Goal: Check status: Check status

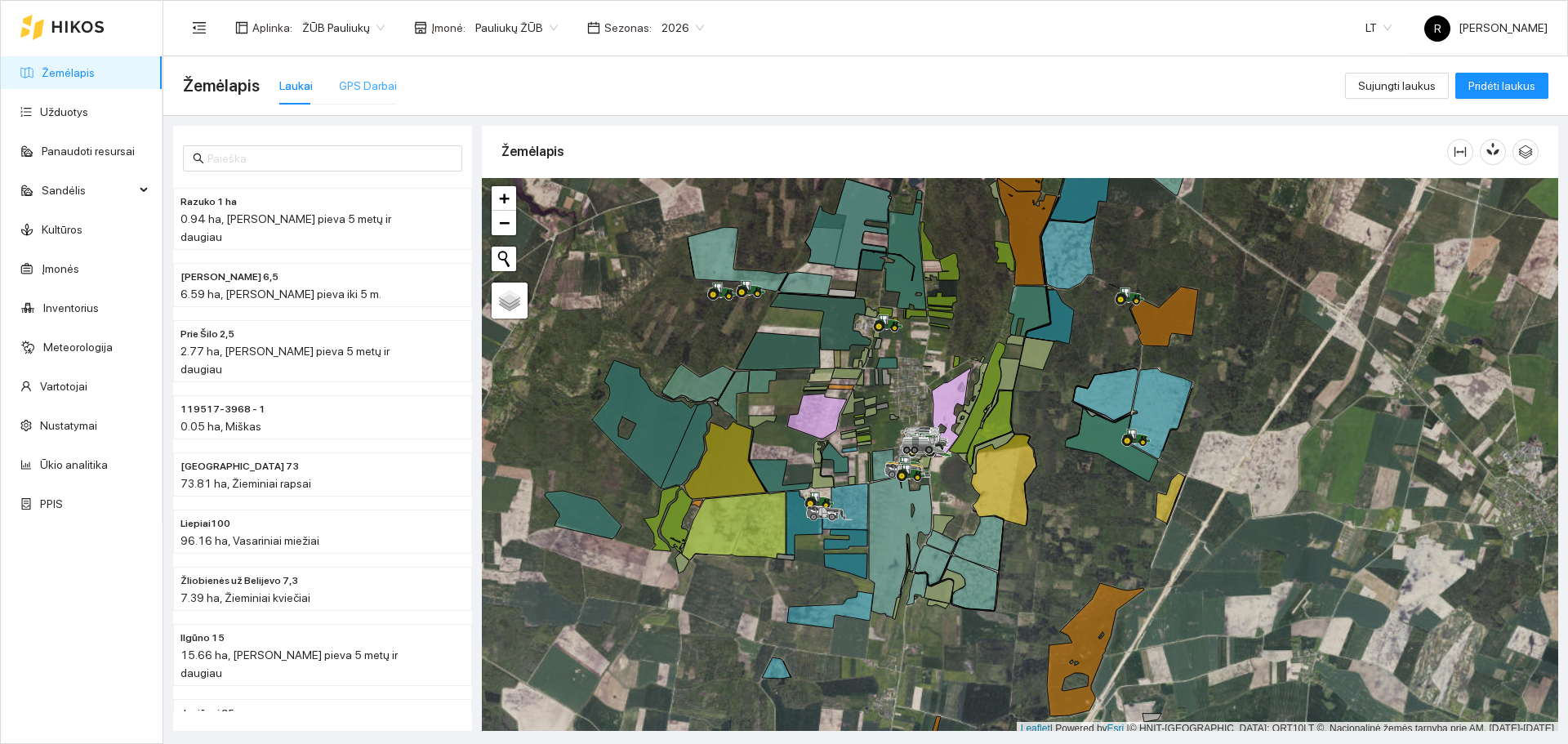
scroll to position [5, 0]
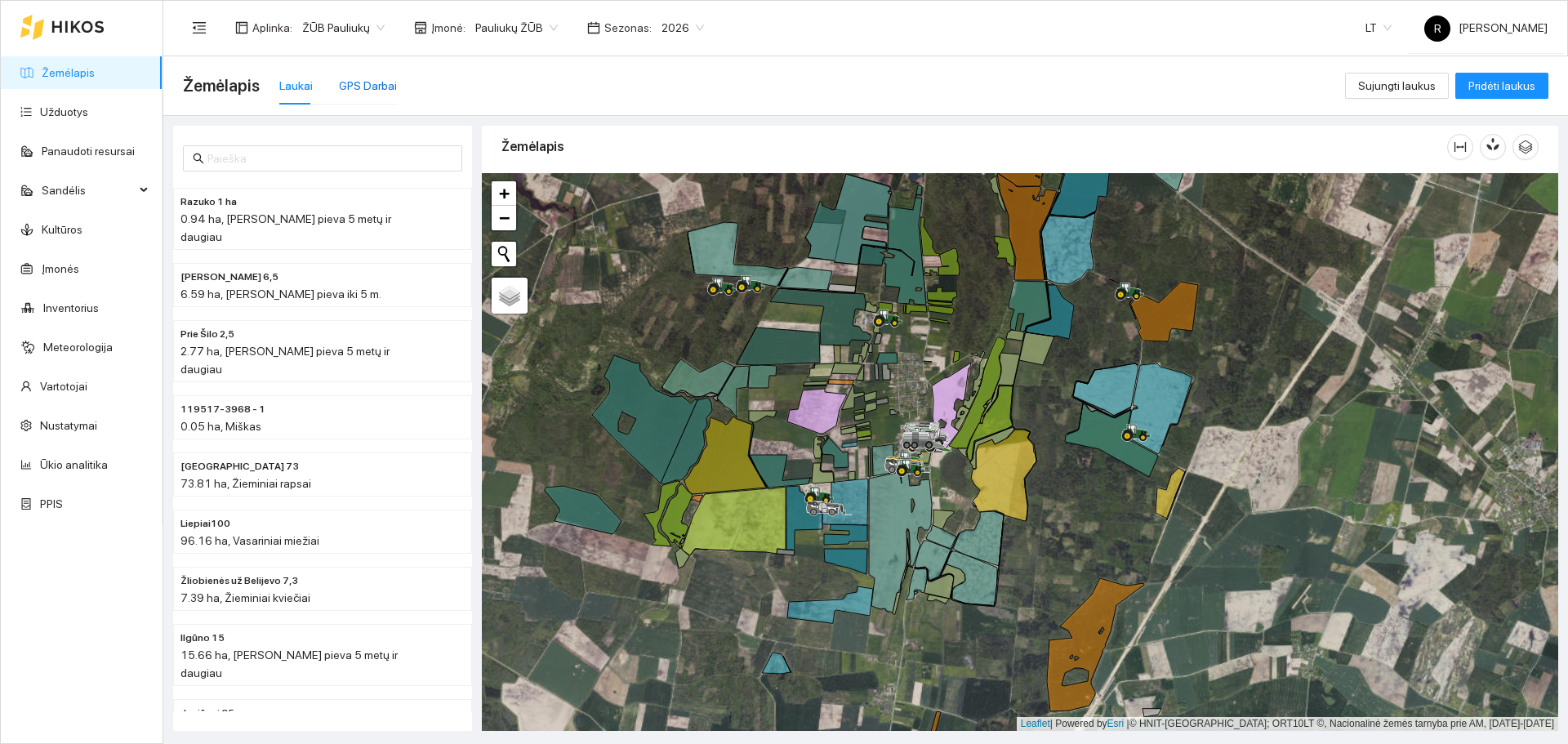
click at [348, 86] on div "GPS Darbai" at bounding box center [367, 86] width 58 height 18
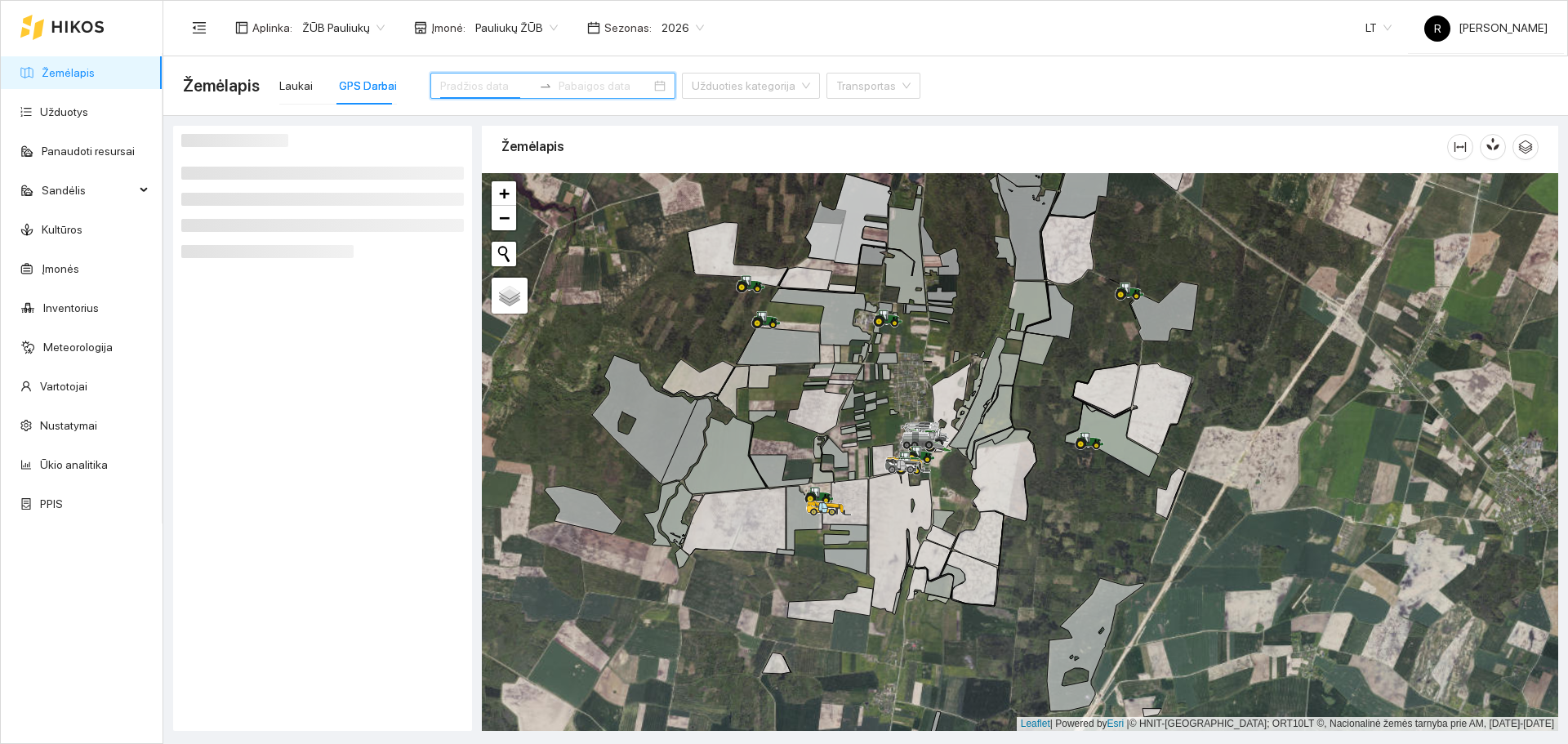
click at [490, 81] on input at bounding box center [486, 86] width 92 height 18
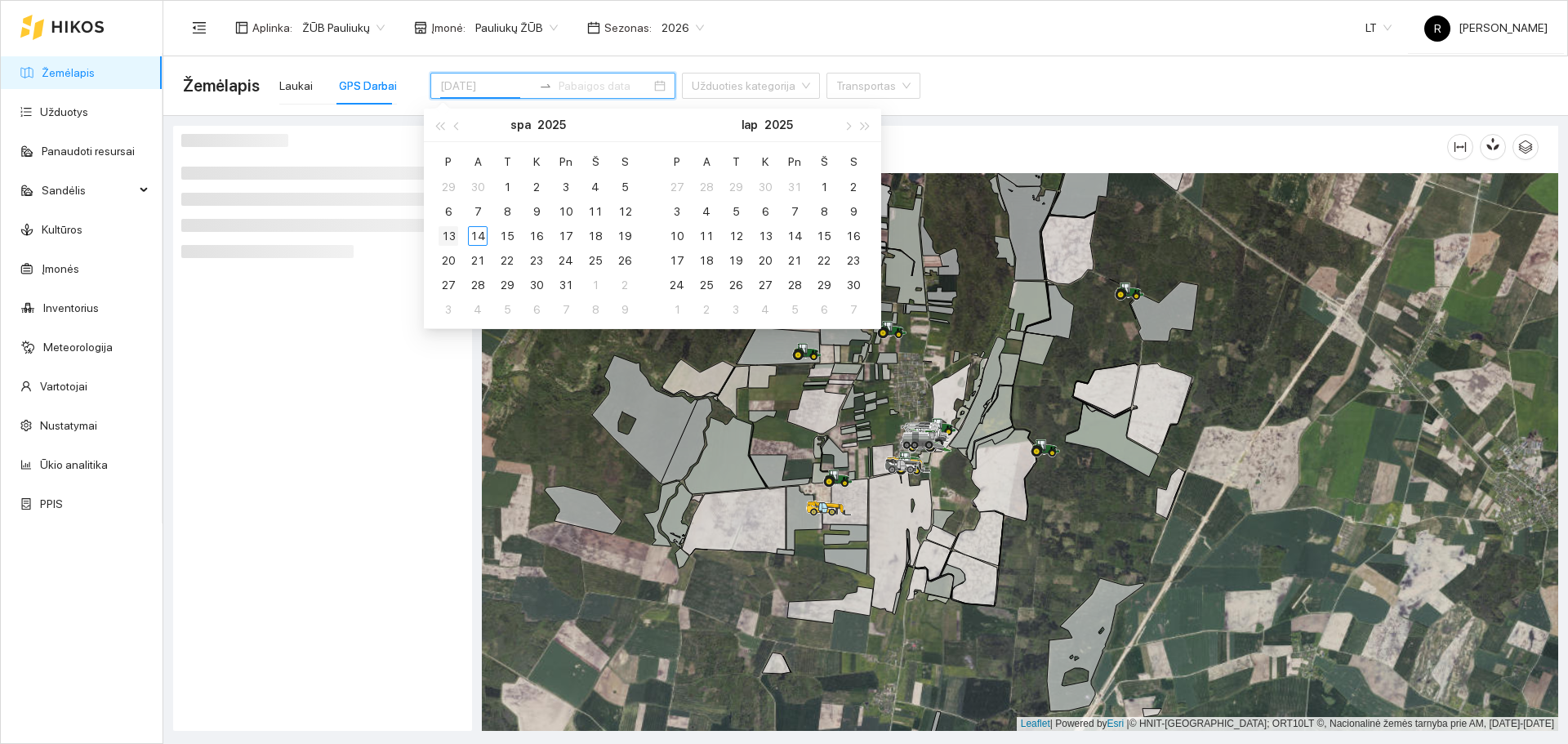
type input "[DATE]"
click at [445, 228] on div "13" at bounding box center [448, 236] width 20 height 20
click at [563, 206] on table "[PERSON_NAME] Pn Š S 29 30 1 2 3 4 5 6 7 8 9 10 11 12 13 14 15 16 17 18 19 20 2…" at bounding box center [536, 235] width 206 height 173
click at [564, 210] on table "[PERSON_NAME] Pn Š S 29 30 1 2 3 4 5 6 7 8 9 10 11 12 13 14 15 16 17 18 19 20 2…" at bounding box center [536, 235] width 206 height 173
click at [546, 213] on table "[PERSON_NAME] Pn Š S 29 30 1 2 3 4 5 6 7 8 9 10 11 12 13 14 15 16 17 18 19 20 2…" at bounding box center [536, 235] width 206 height 173
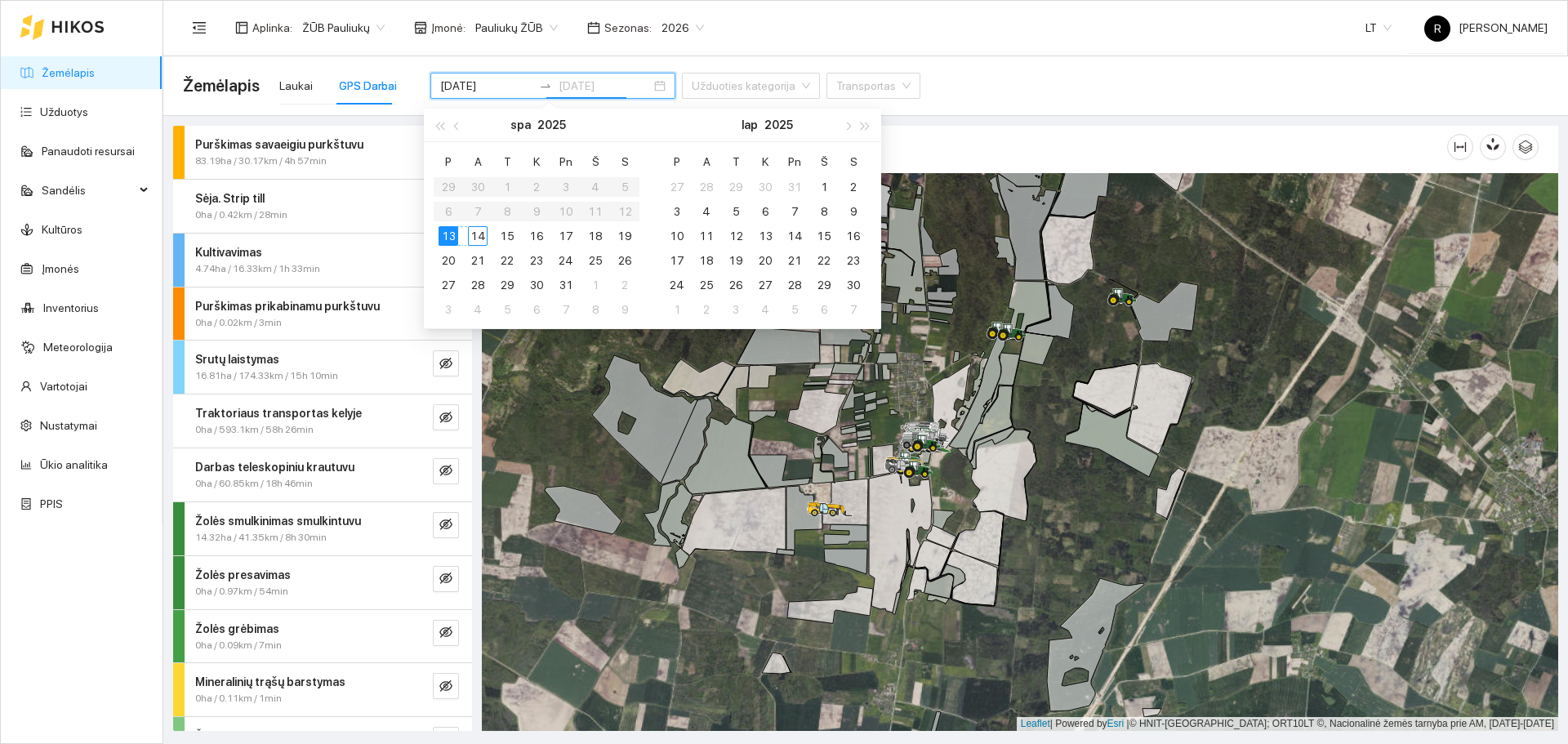
click at [477, 236] on div "14" at bounding box center [477, 236] width 20 height 20
type input "[DATE]"
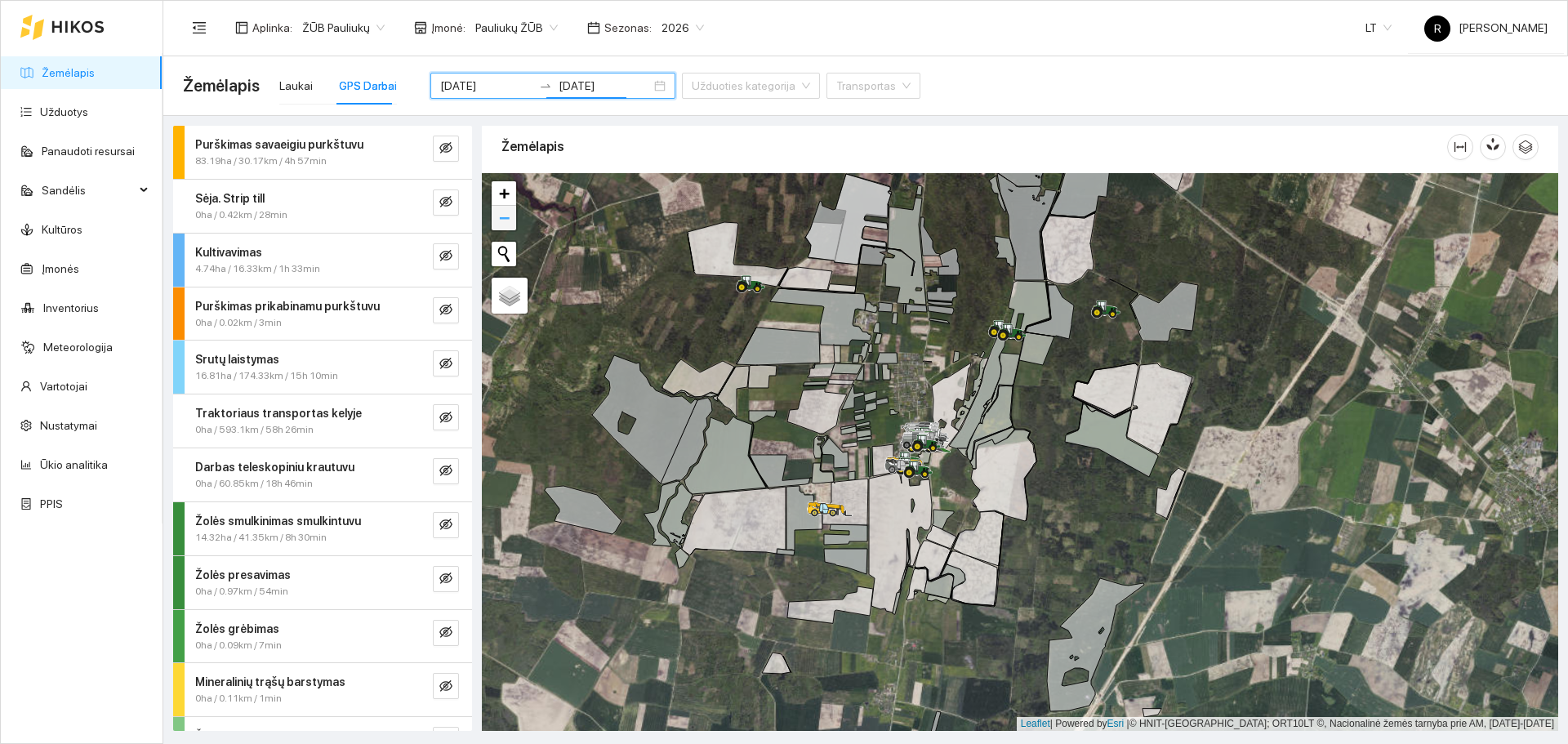
click at [512, 211] on link "−" at bounding box center [503, 218] width 25 height 25
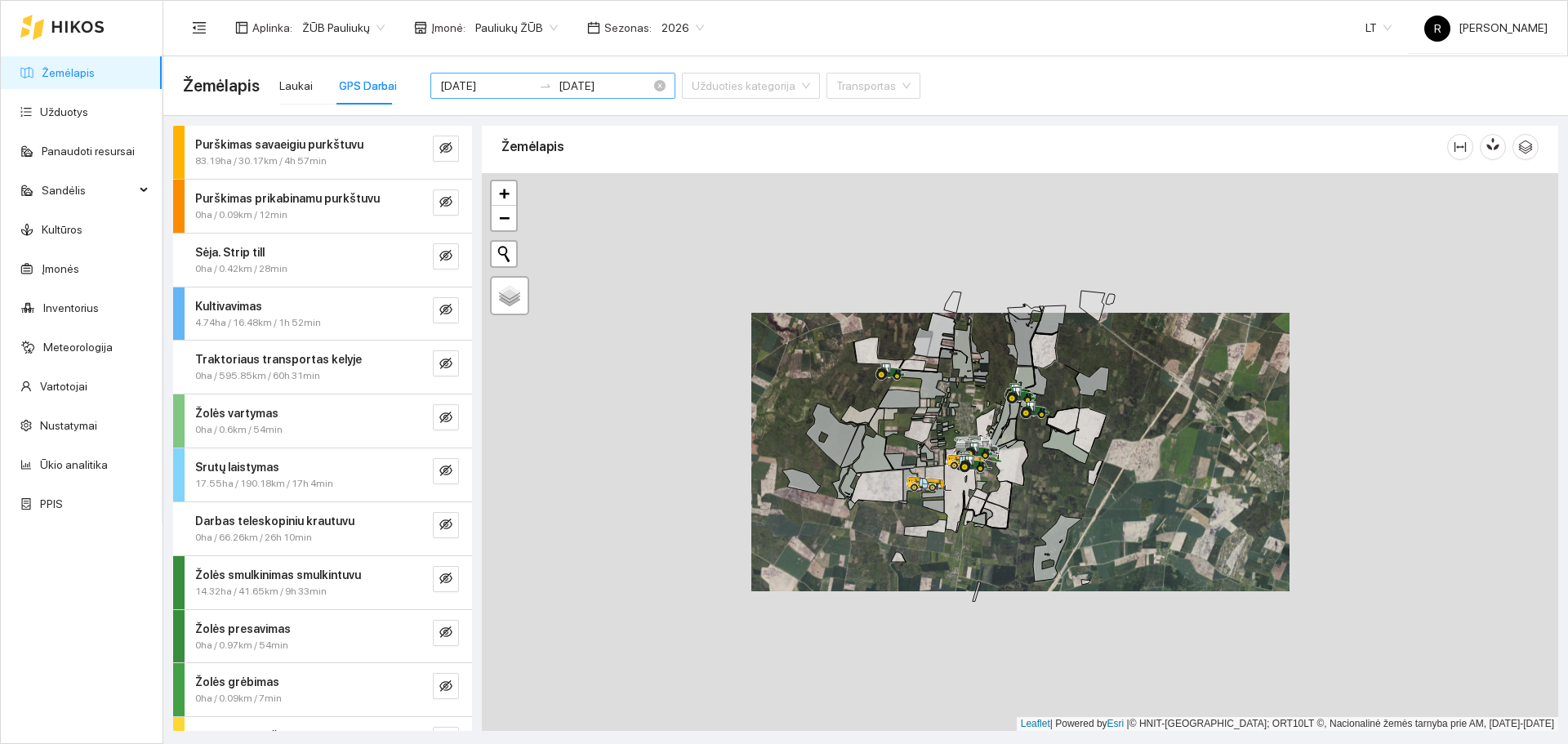
click at [484, 88] on input "[DATE]" at bounding box center [486, 86] width 92 height 18
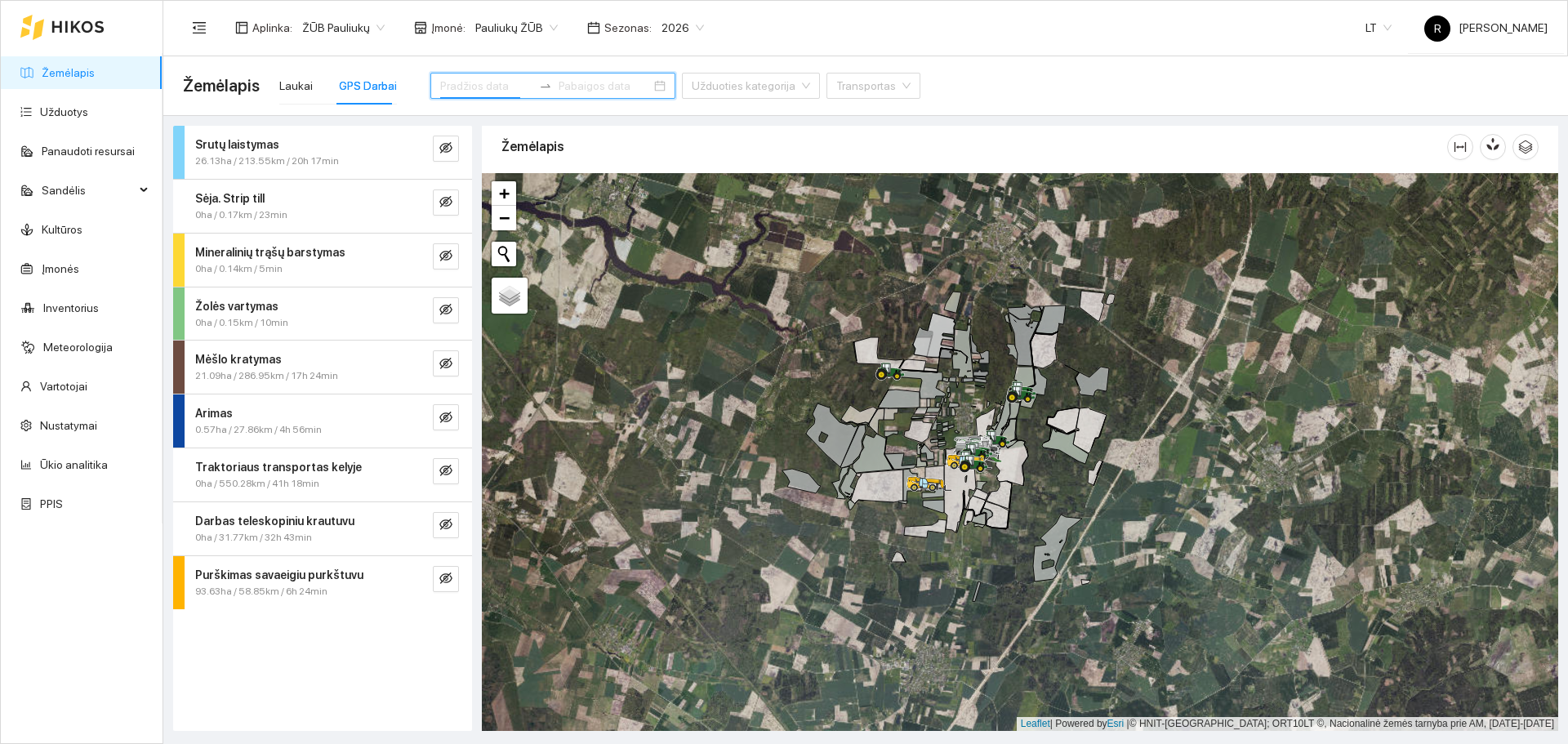
click at [486, 87] on input at bounding box center [486, 86] width 92 height 18
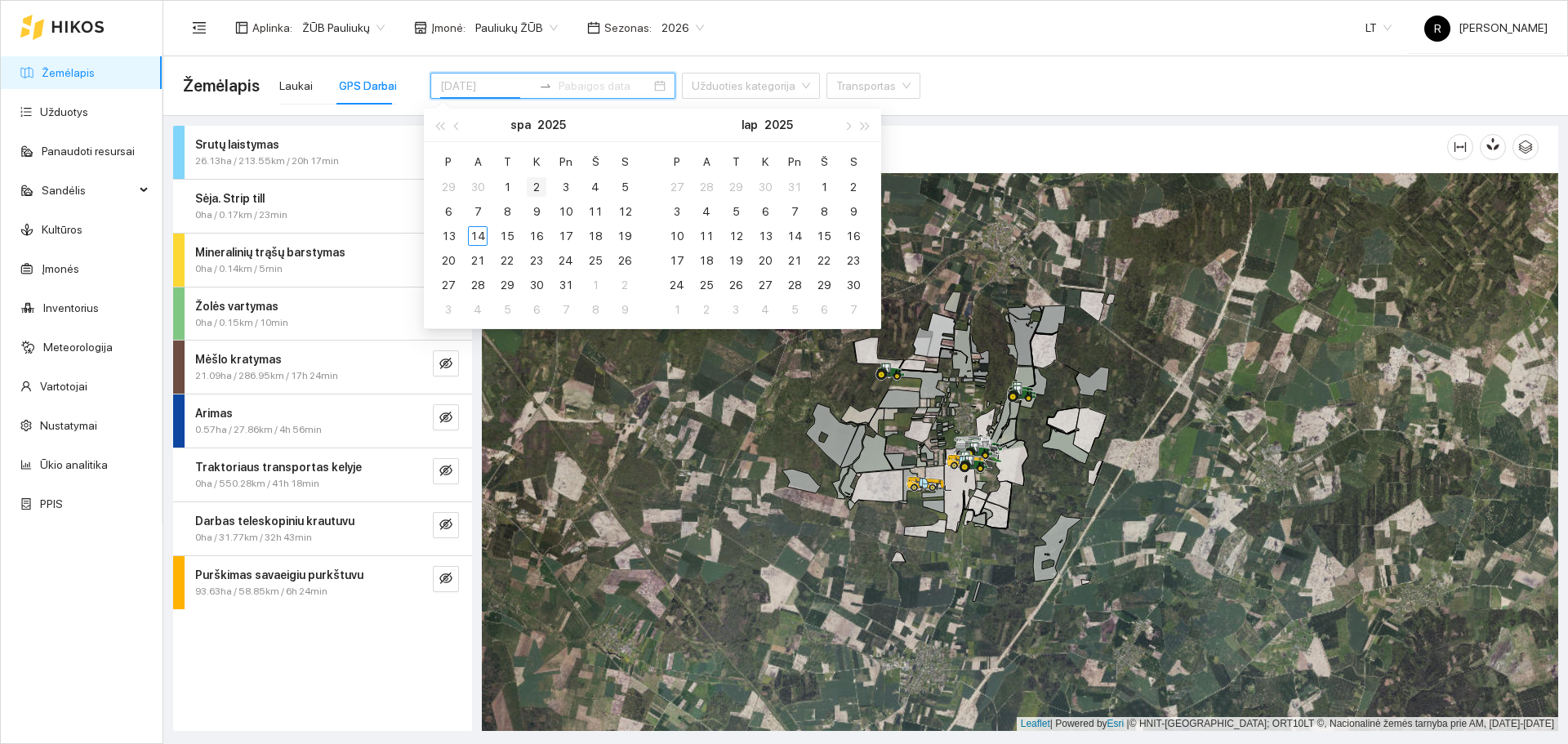
type input "[DATE]"
click at [502, 211] on div "8" at bounding box center [507, 211] width 20 height 20
type input "[DATE]"
click at [498, 238] on div "15" at bounding box center [507, 236] width 20 height 20
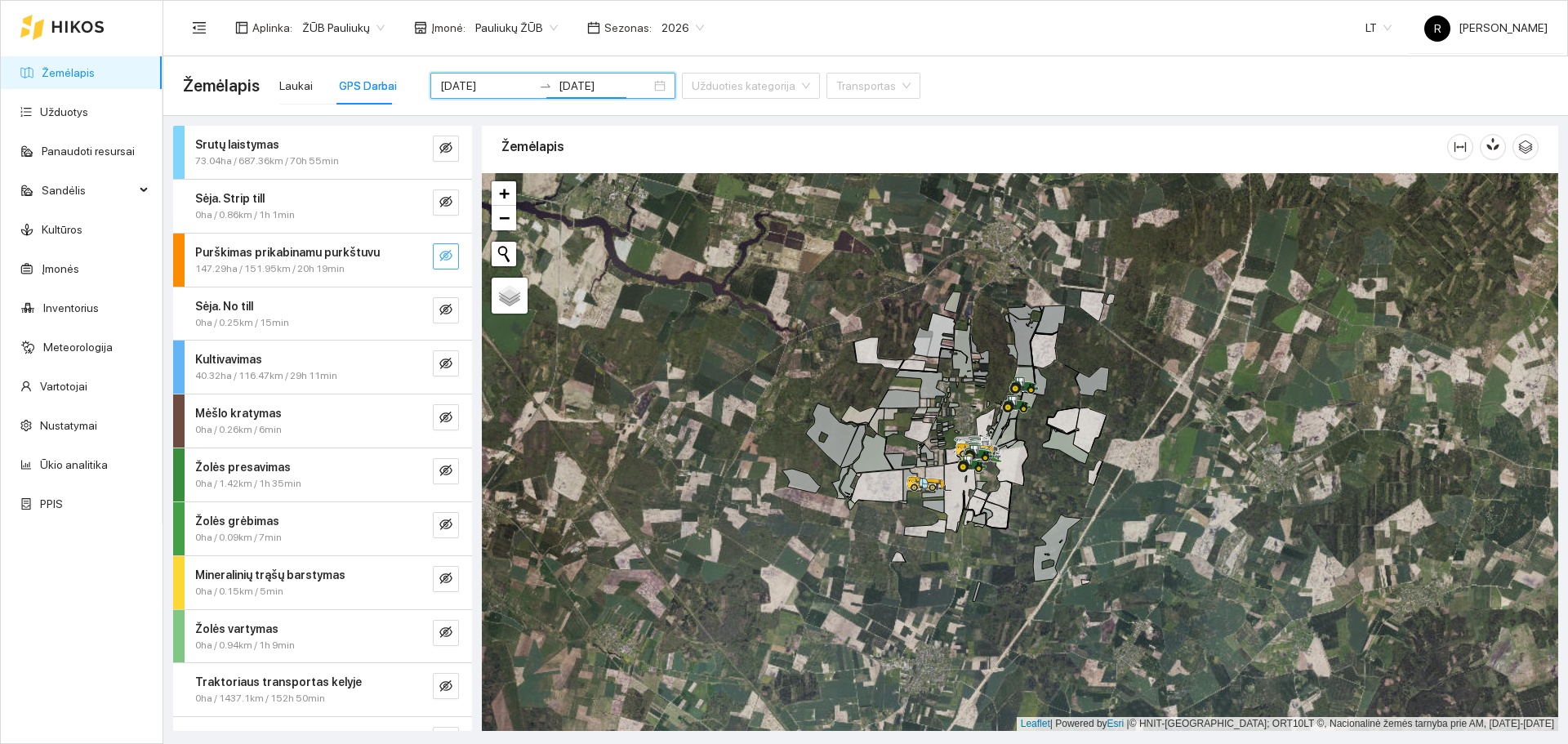
click at [433, 258] on button "button" at bounding box center [446, 257] width 27 height 27
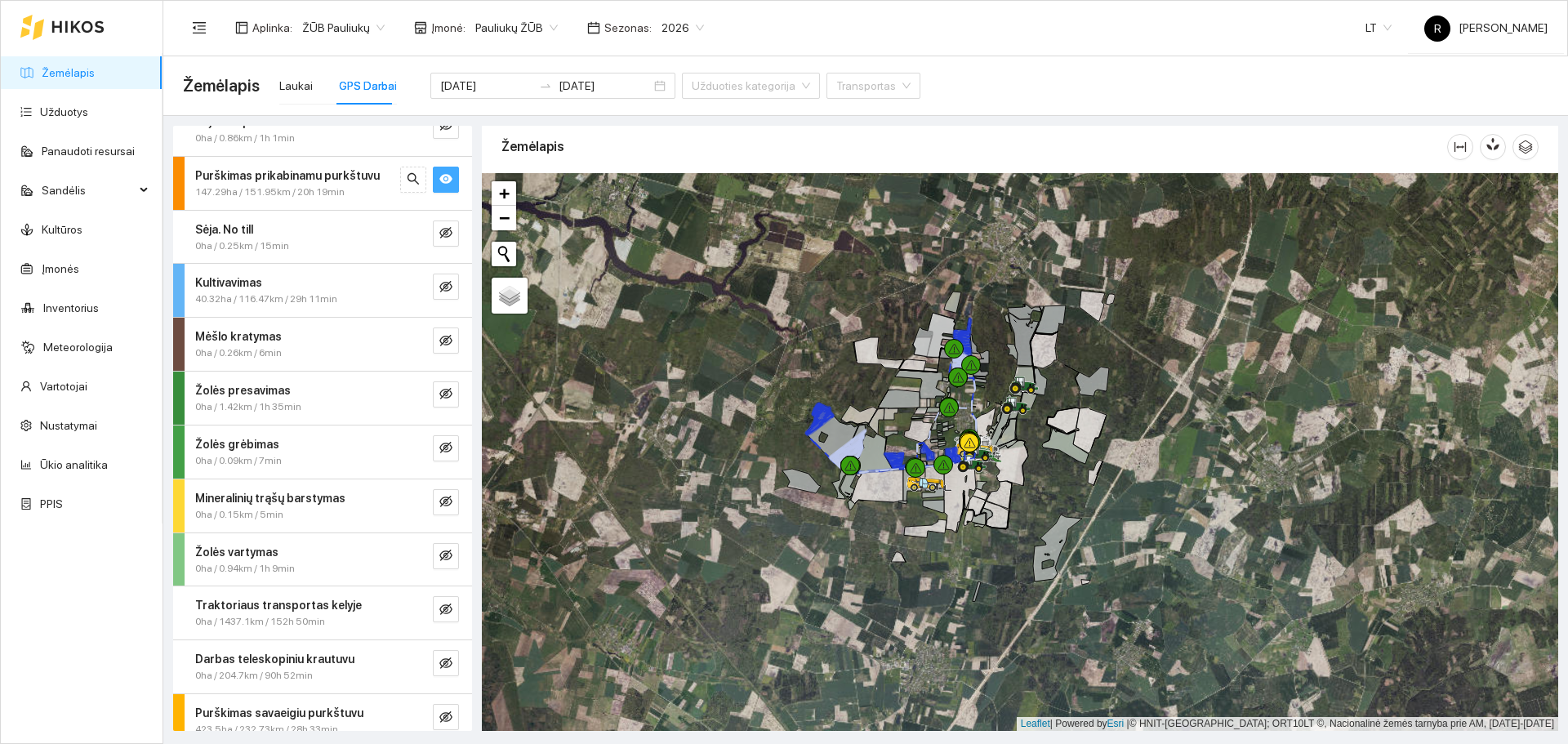
scroll to position [147, 0]
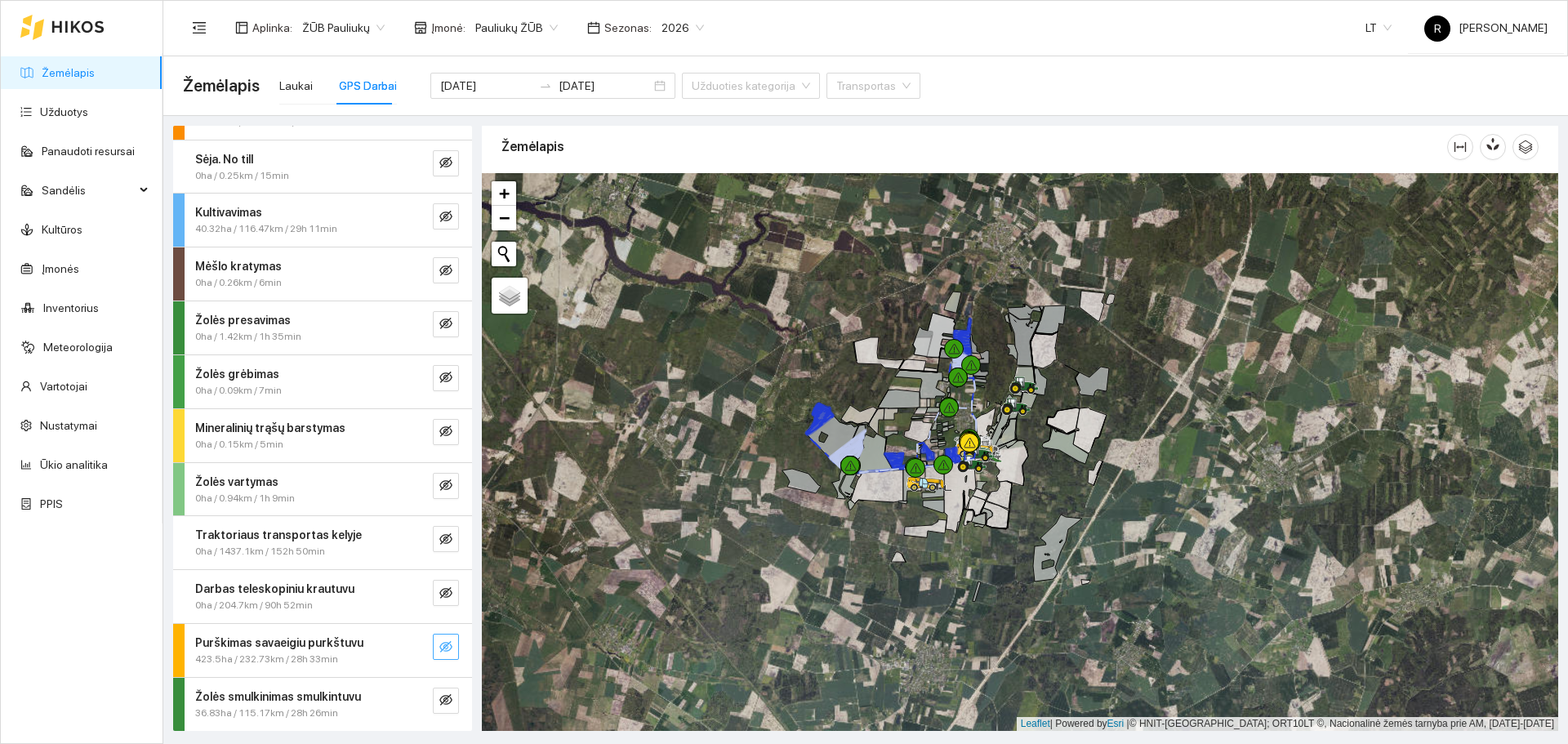
click at [439, 651] on icon "eye-invisible" at bounding box center [445, 648] width 13 height 12
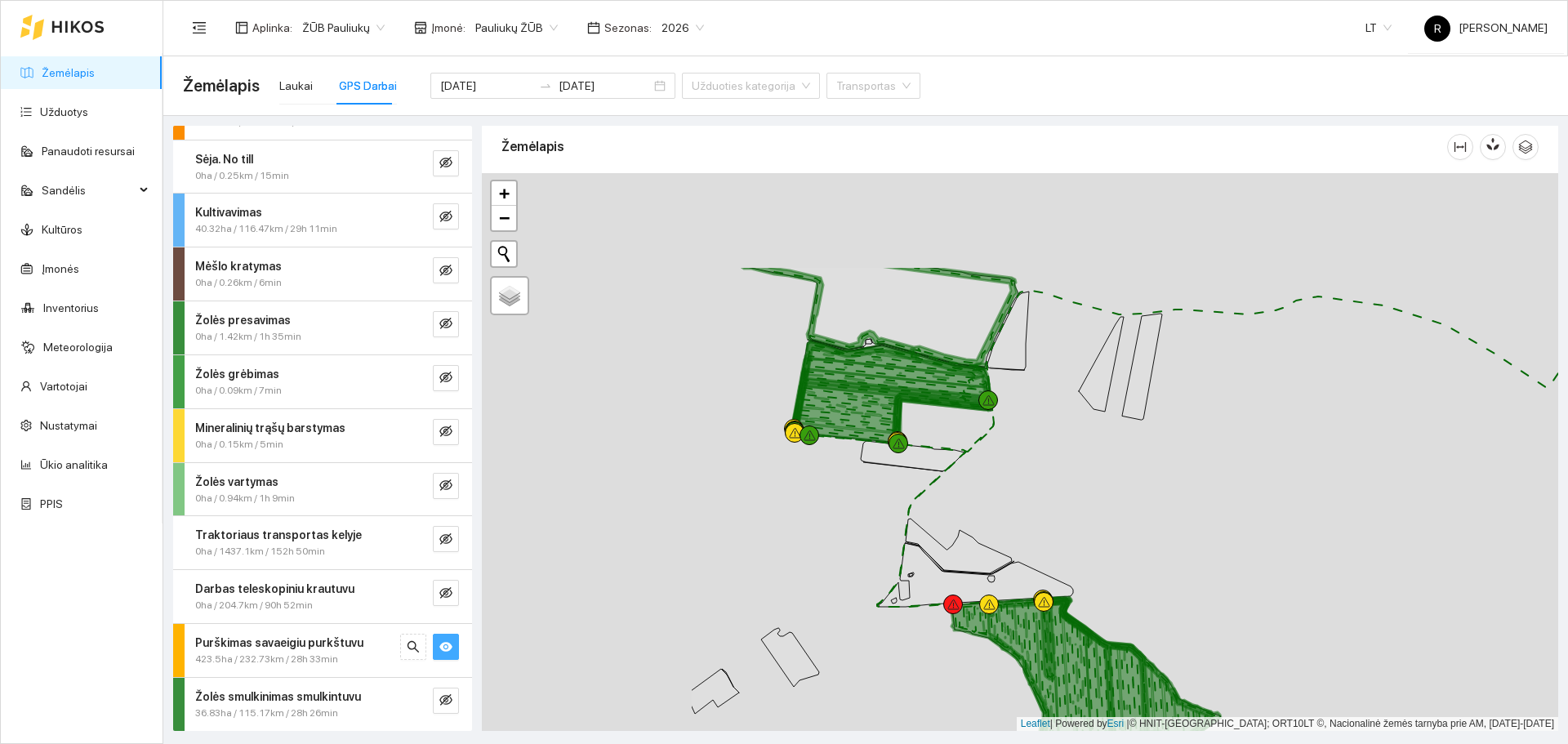
drag, startPoint x: 799, startPoint y: 357, endPoint x: 1088, endPoint y: 506, distance: 325.1
click at [1088, 506] on div at bounding box center [1021, 452] width 1077 height 558
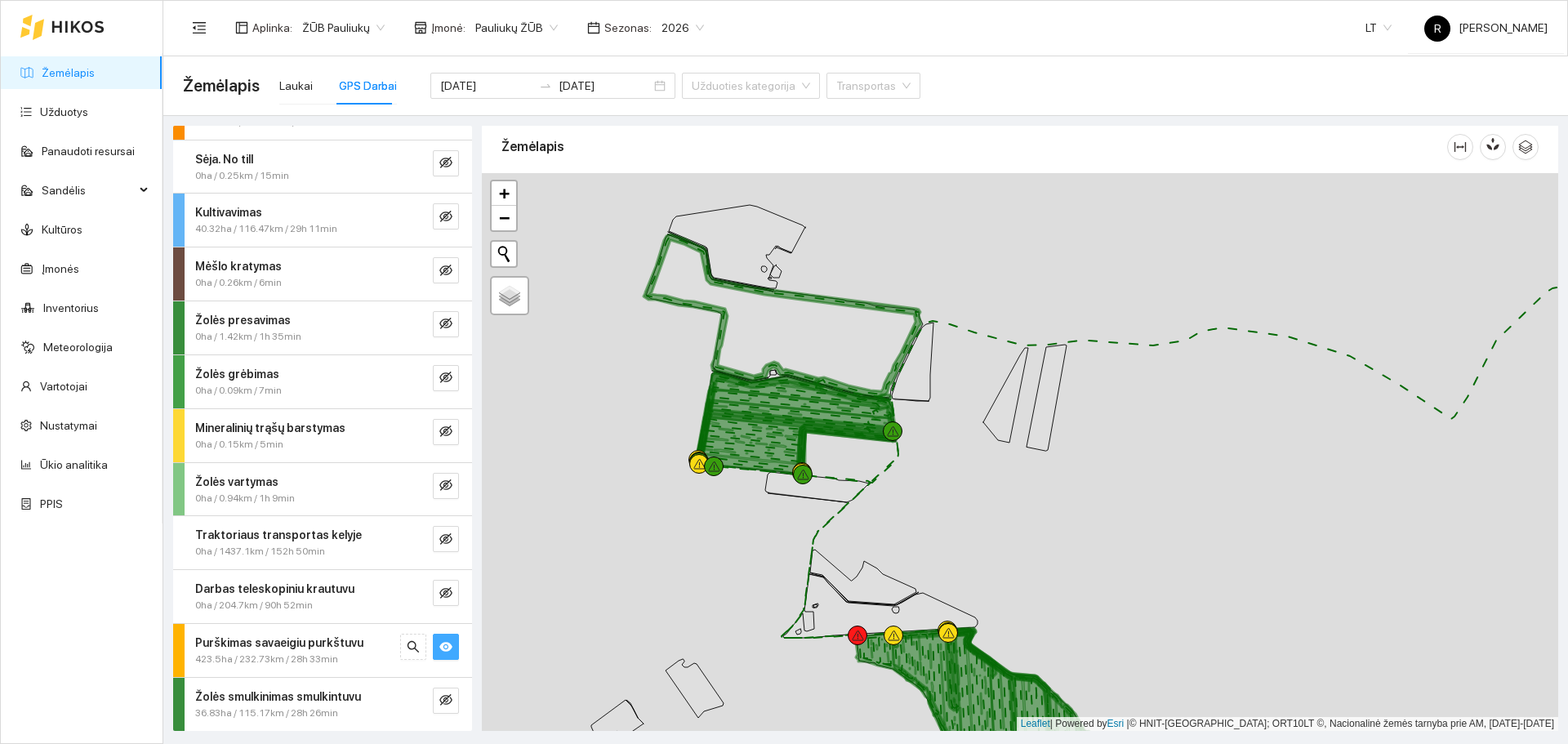
drag, startPoint x: 1077, startPoint y: 516, endPoint x: 989, endPoint y: 538, distance: 90.7
click at [989, 538] on div at bounding box center [1021, 452] width 1077 height 558
click at [407, 643] on icon "search" at bounding box center [413, 647] width 13 height 13
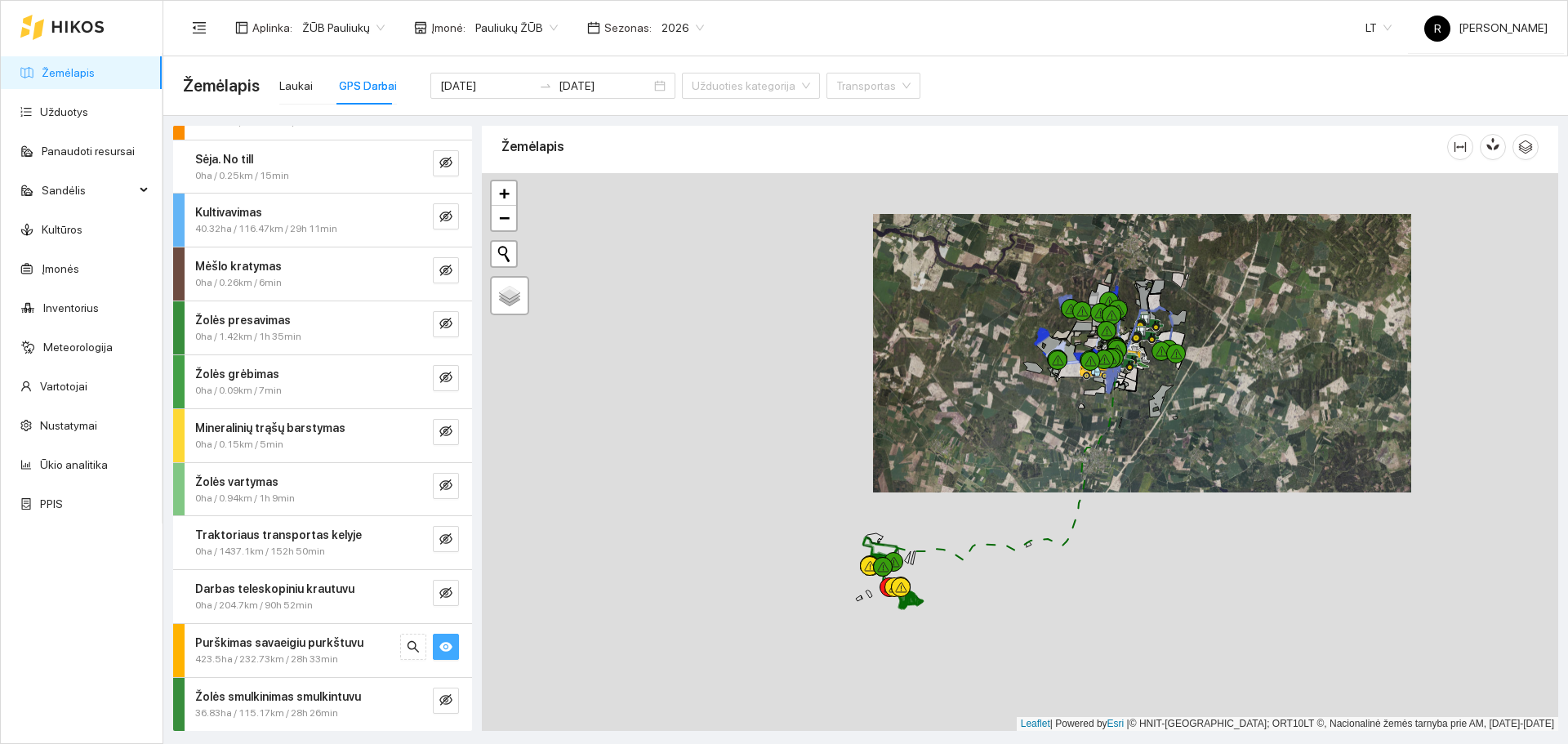
click at [265, 640] on strong "Purškimas savaeigiu purkštuvu" at bounding box center [279, 643] width 168 height 13
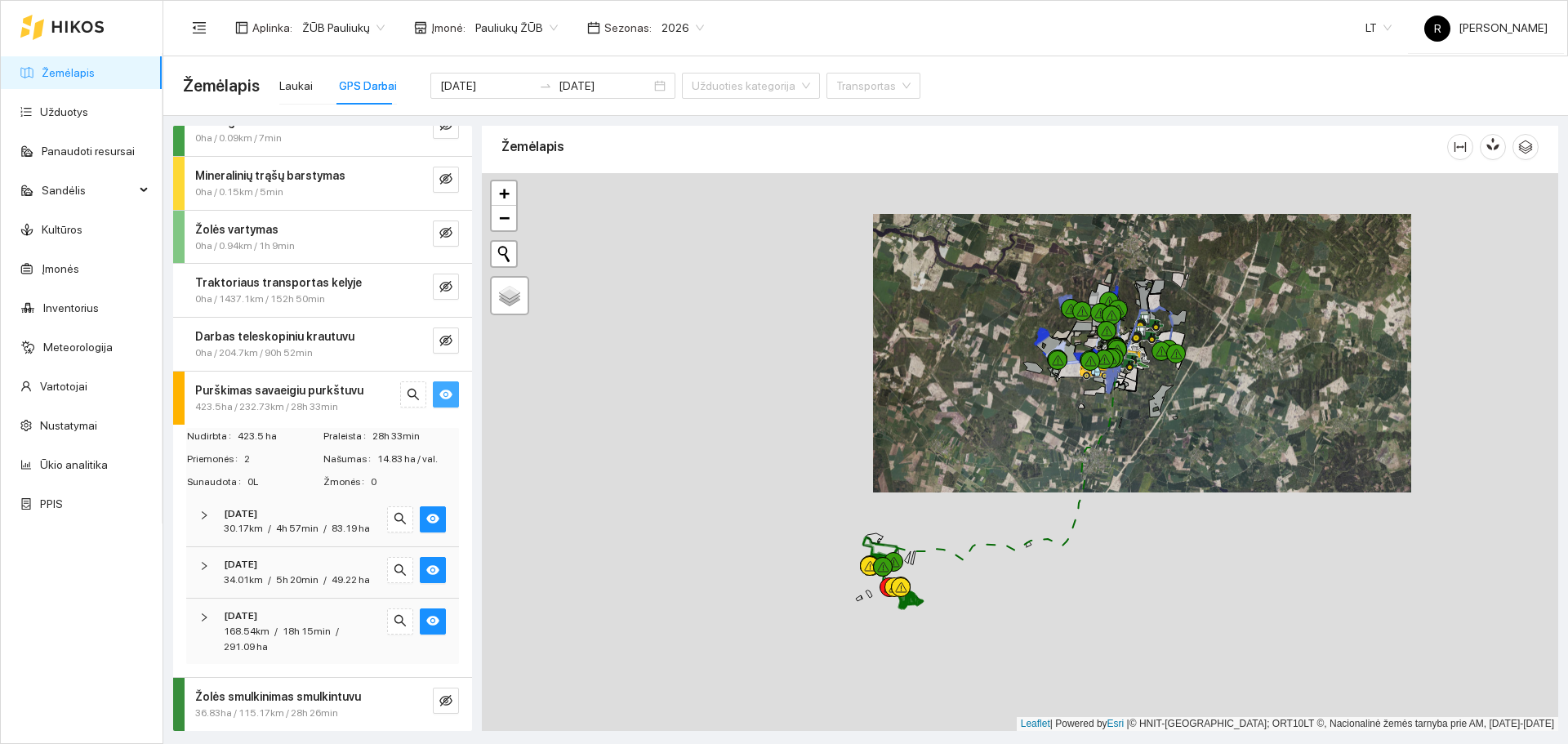
scroll to position [430, 0]
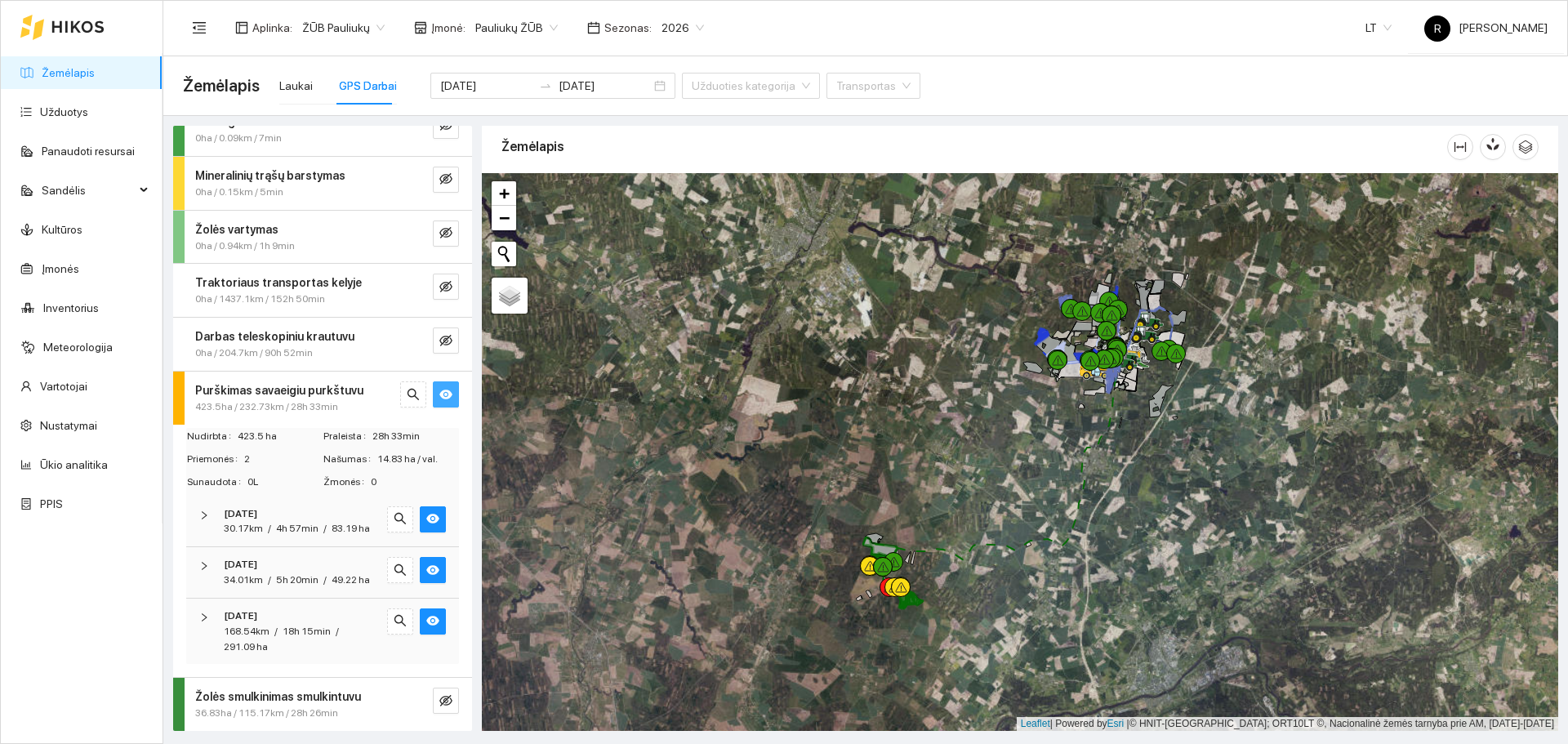
click at [201, 511] on icon "right" at bounding box center [204, 516] width 10 height 10
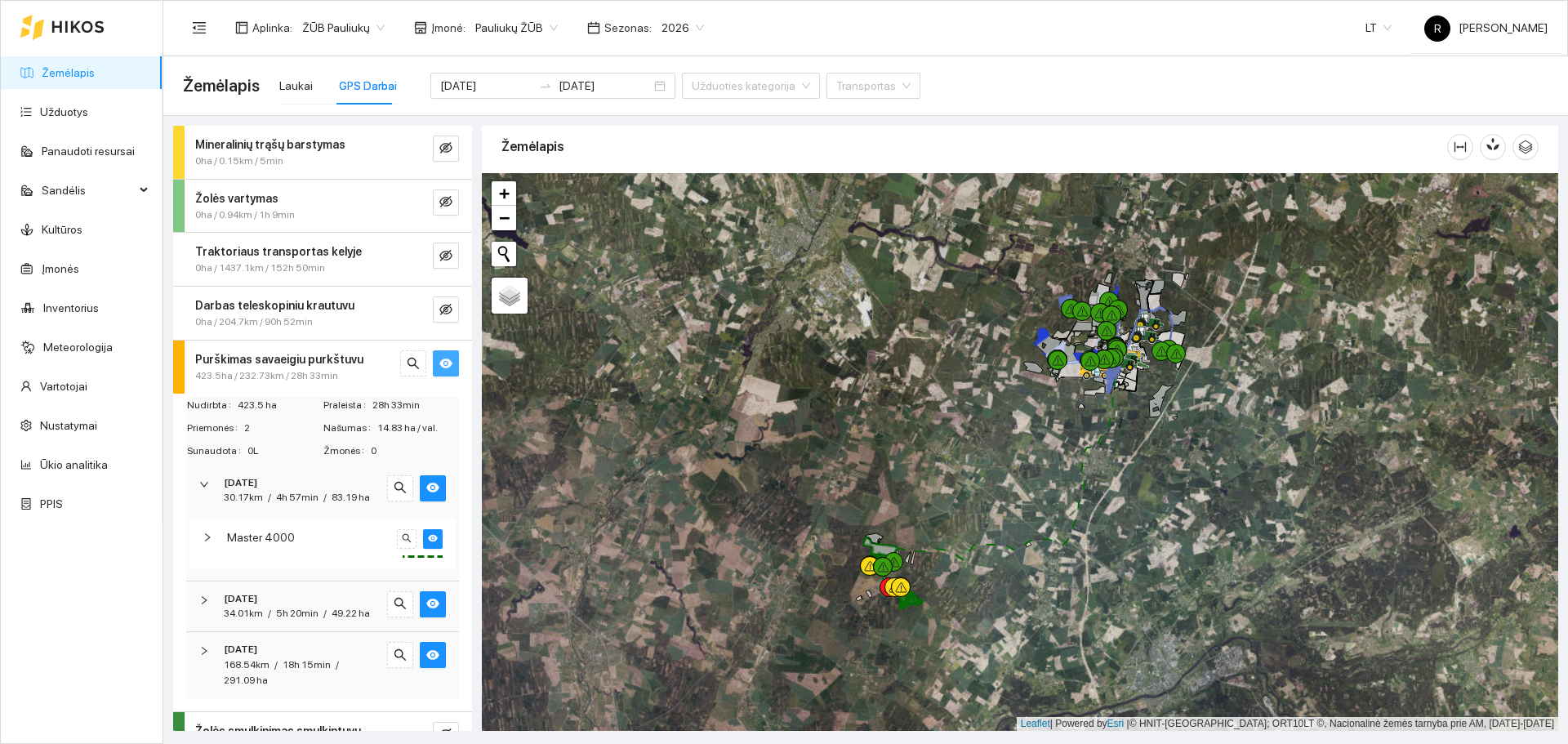
click at [201, 605] on icon "right" at bounding box center [204, 601] width 10 height 10
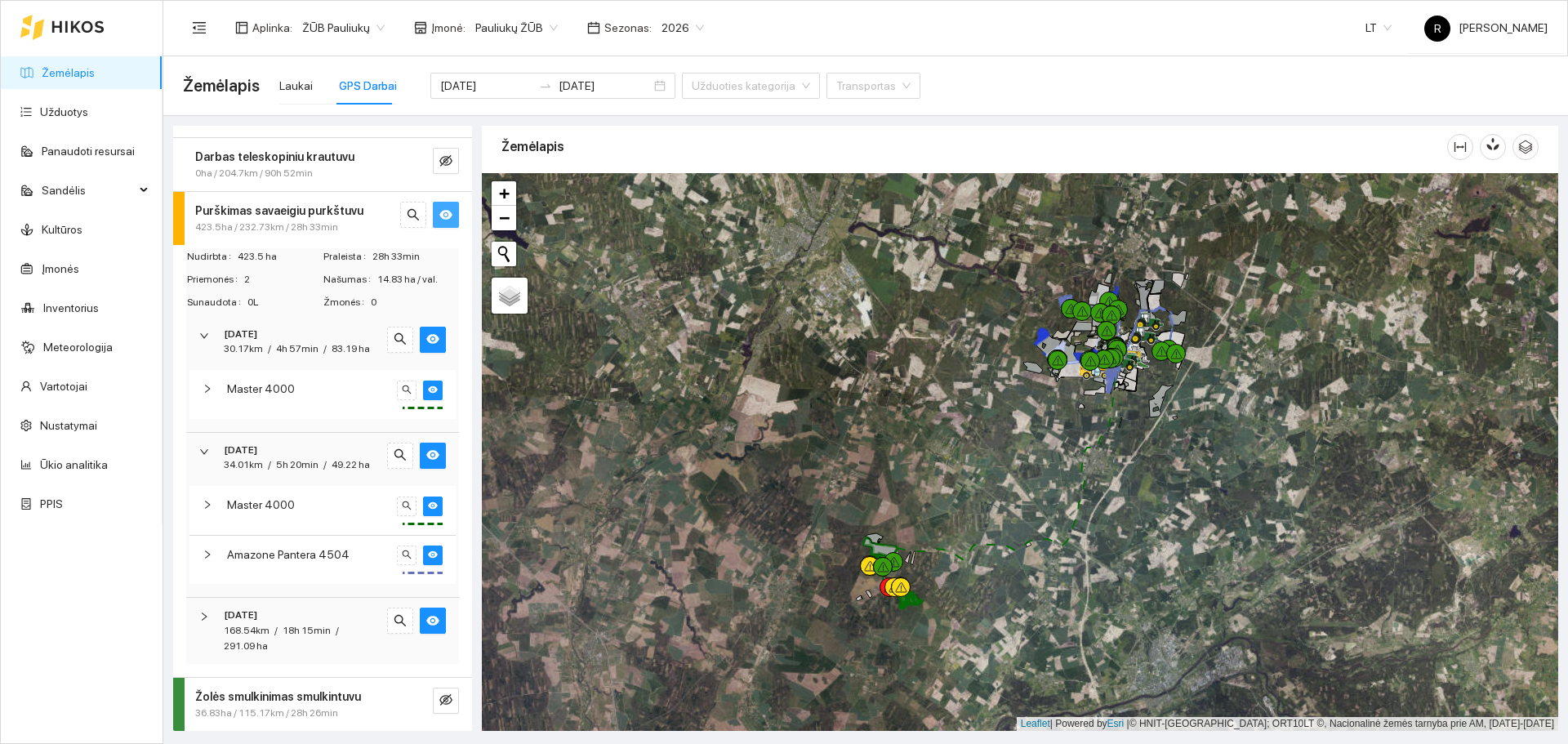
scroll to position [594, 0]
click at [428, 560] on icon "eye" at bounding box center [433, 555] width 10 height 10
click at [204, 626] on div at bounding box center [209, 617] width 20 height 18
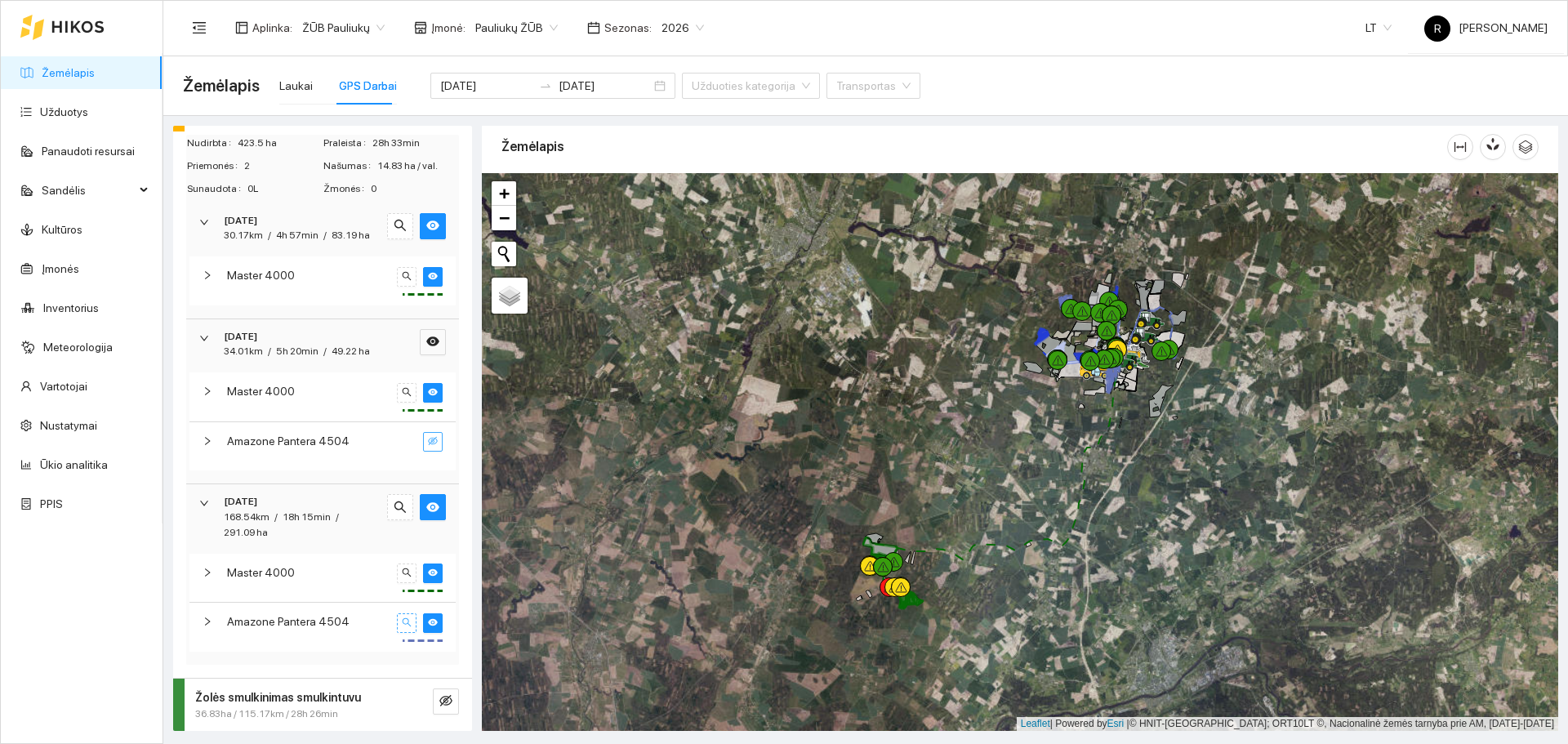
scroll to position [724, 0]
click at [428, 619] on icon "eye" at bounding box center [433, 623] width 10 height 10
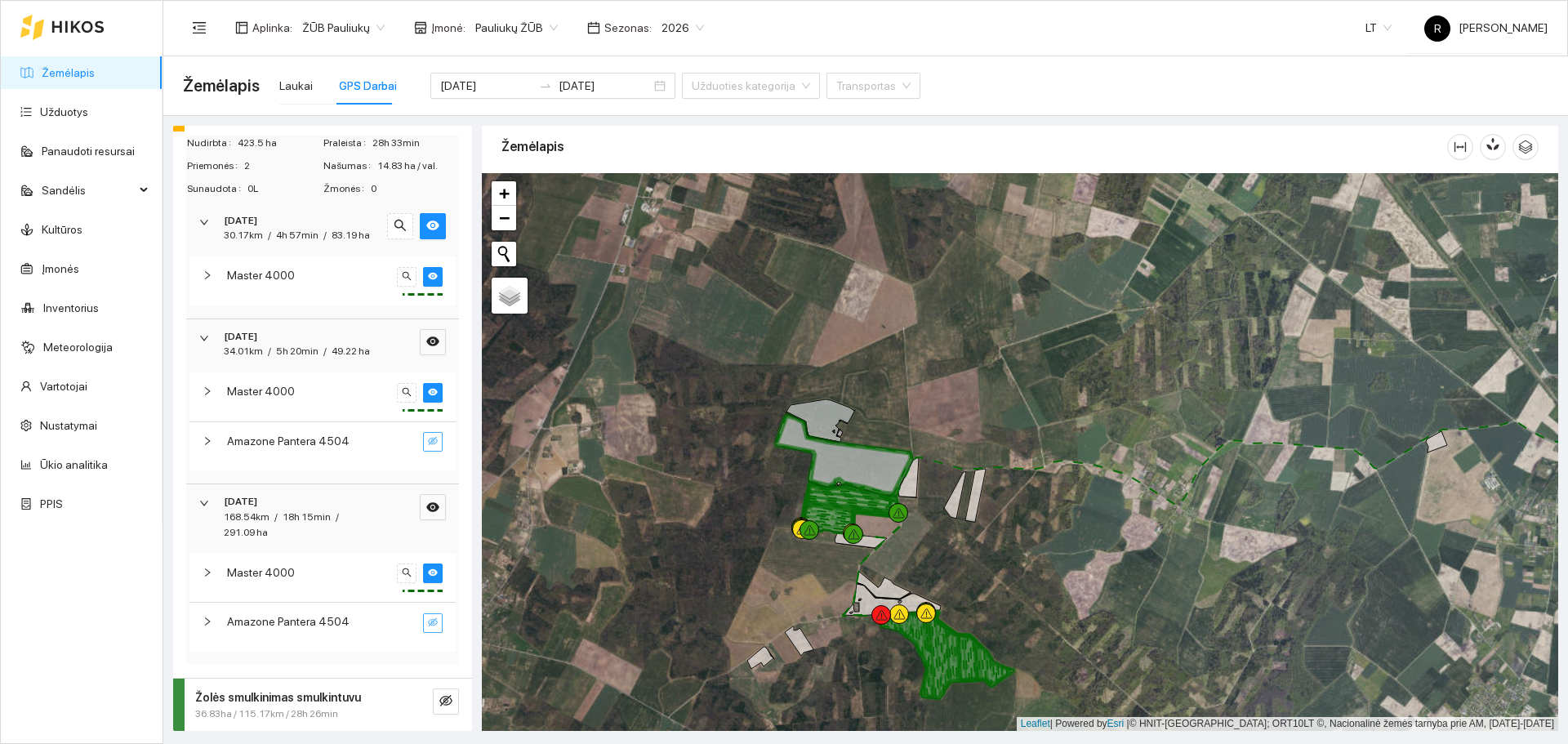
click at [205, 390] on icon "right" at bounding box center [207, 391] width 10 height 10
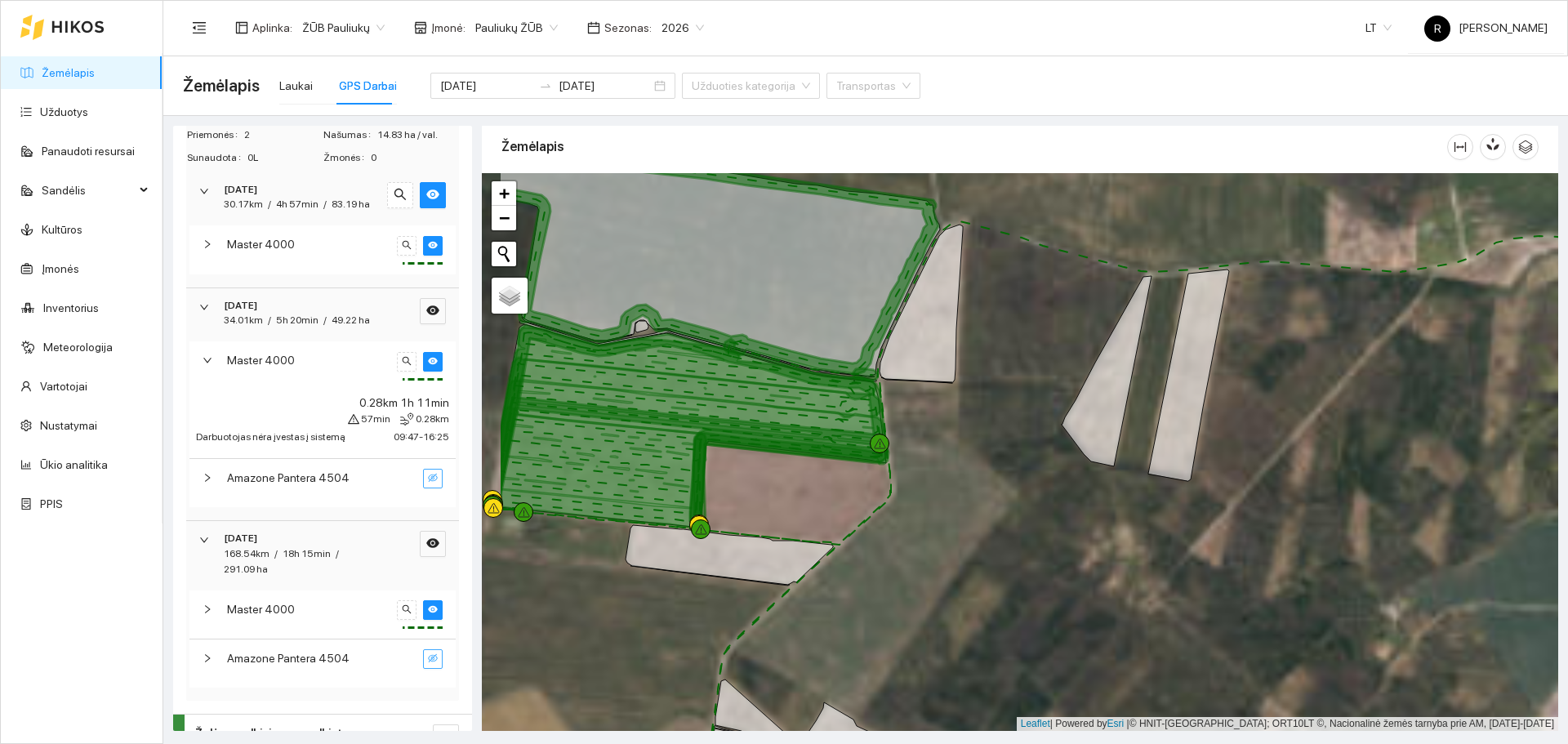
drag, startPoint x: 897, startPoint y: 530, endPoint x: 1482, endPoint y: 545, distance: 585.2
click at [1482, 545] on div at bounding box center [1021, 452] width 1077 height 558
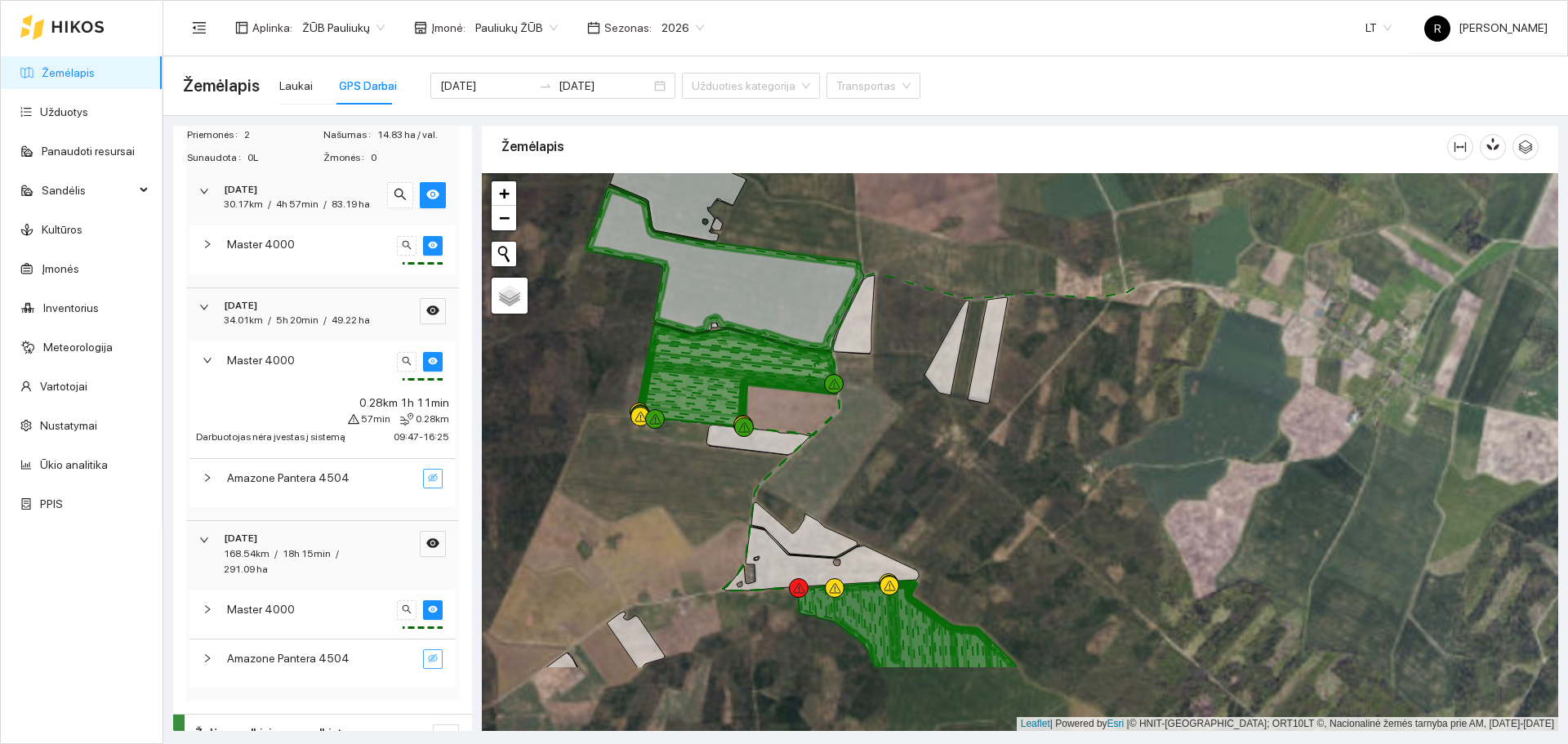
drag, startPoint x: 865, startPoint y: 482, endPoint x: 646, endPoint y: 419, distance: 227.9
click at [646, 424] on div at bounding box center [655, 420] width 20 height 20
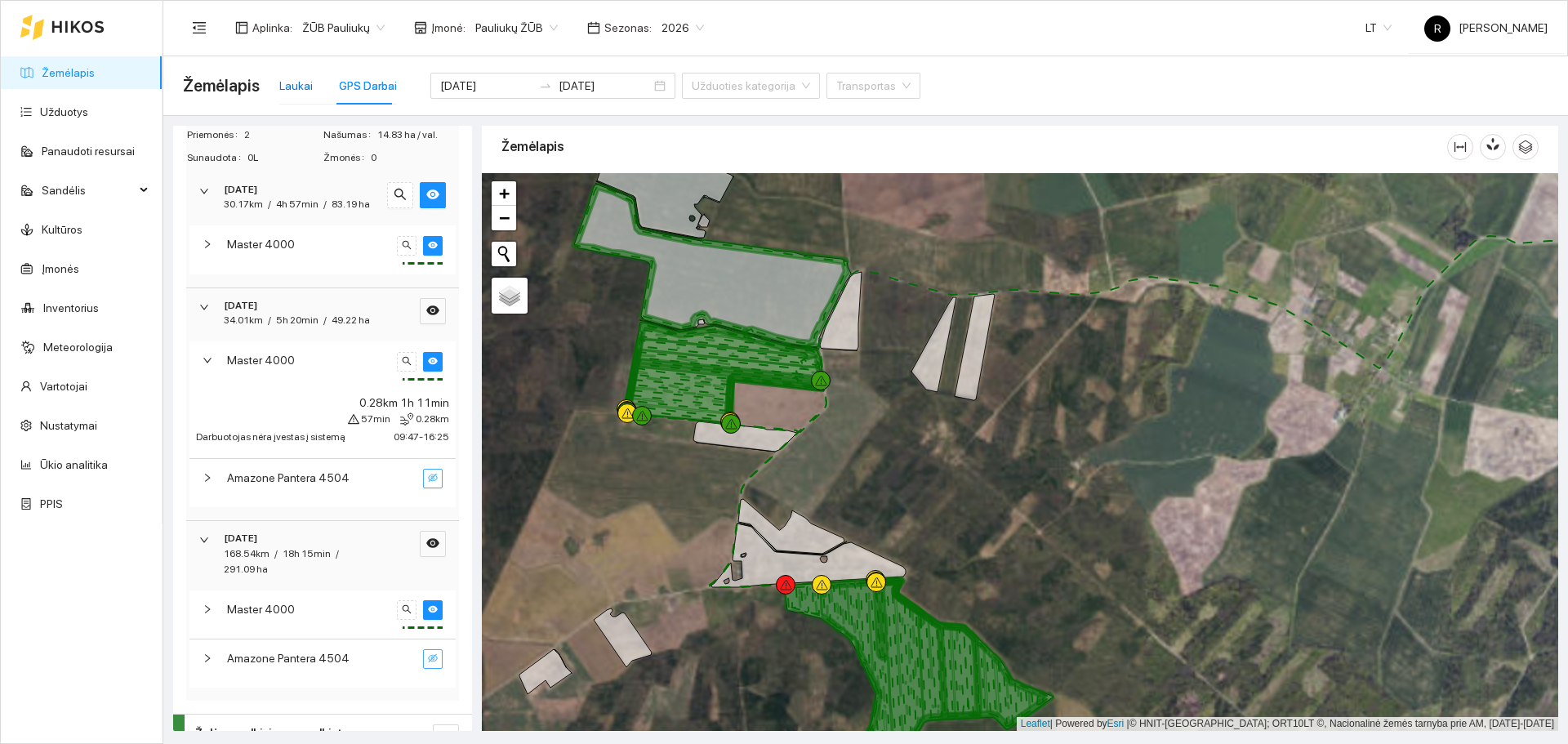
click at [289, 87] on div "Laukai" at bounding box center [296, 86] width 33 height 18
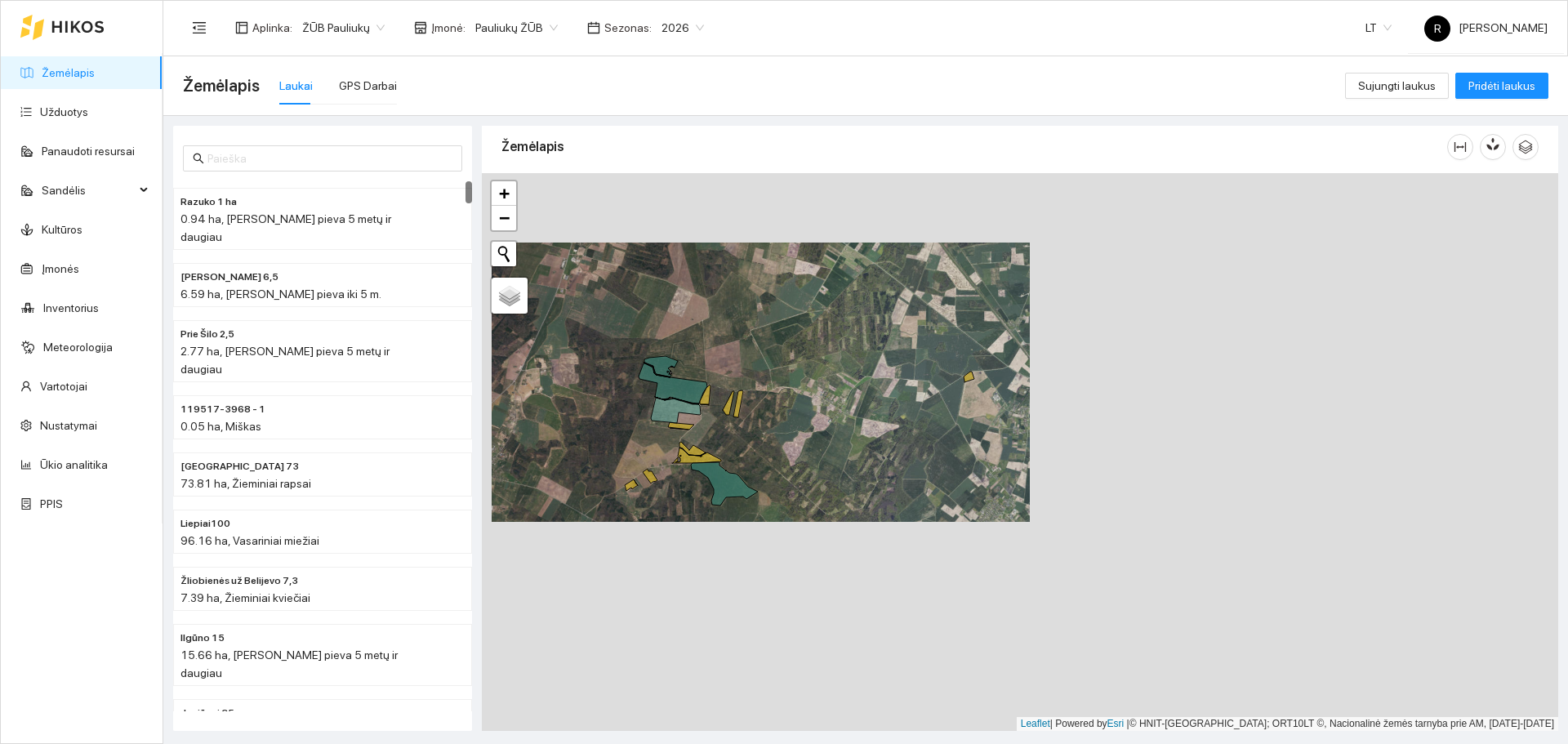
drag, startPoint x: 1118, startPoint y: 474, endPoint x: 1044, endPoint y: 681, distance: 219.8
click at [1044, 691] on div at bounding box center [1021, 452] width 1077 height 558
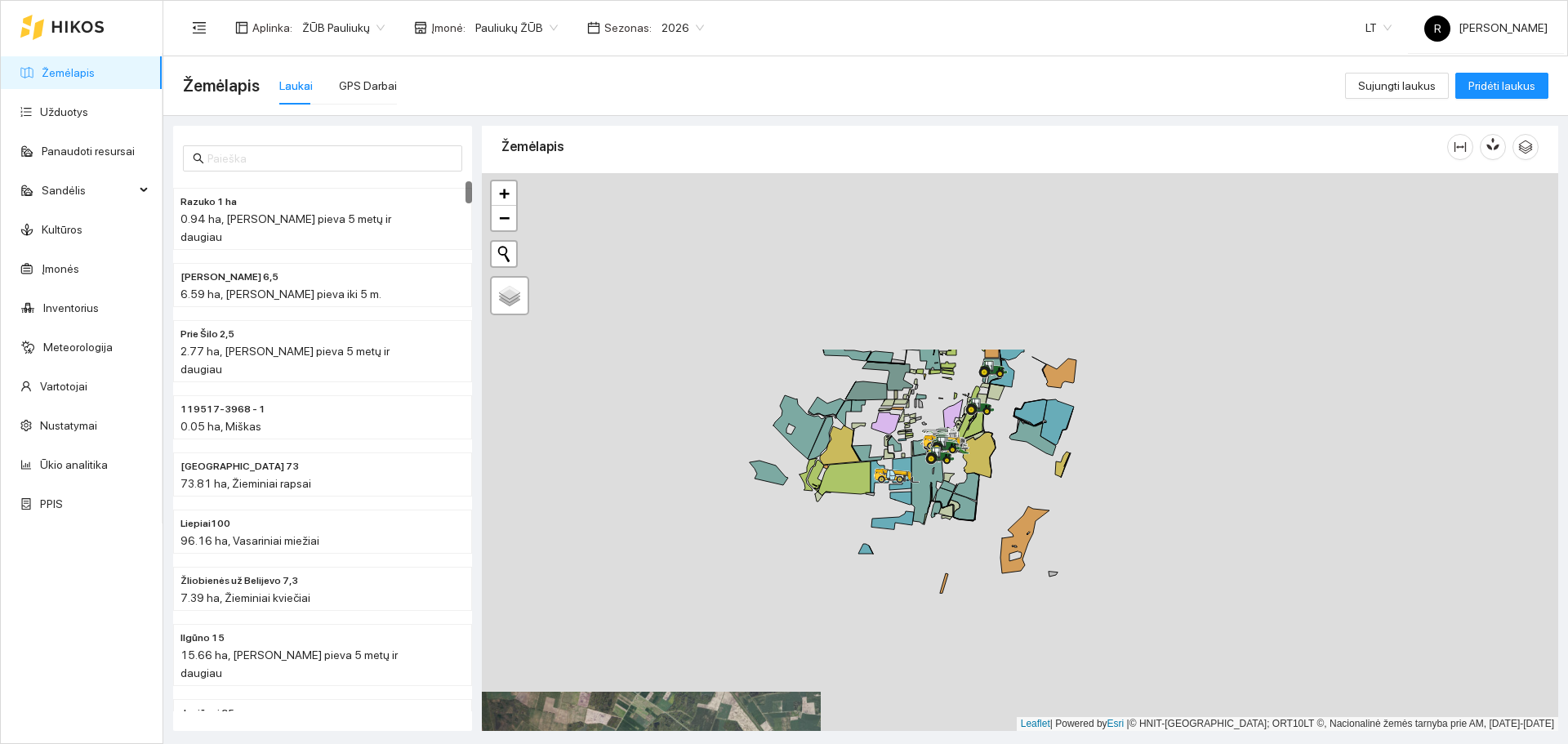
drag, startPoint x: 1021, startPoint y: 441, endPoint x: 830, endPoint y: 675, distance: 302.1
click at [845, 696] on div at bounding box center [1021, 452] width 1077 height 558
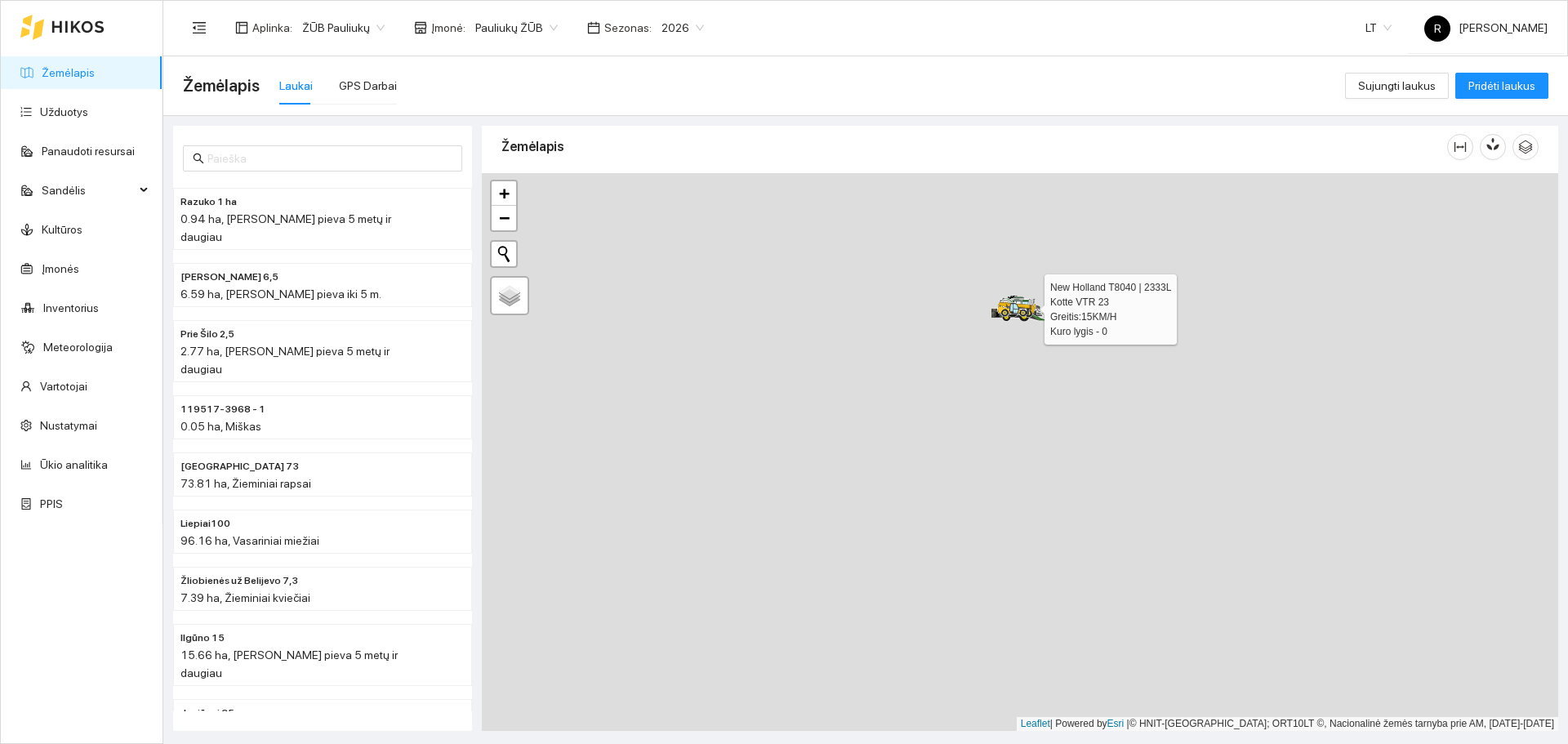
drag, startPoint x: 703, startPoint y: 596, endPoint x: 933, endPoint y: 384, distance: 312.8
click at [933, 384] on div at bounding box center [1021, 452] width 1077 height 558
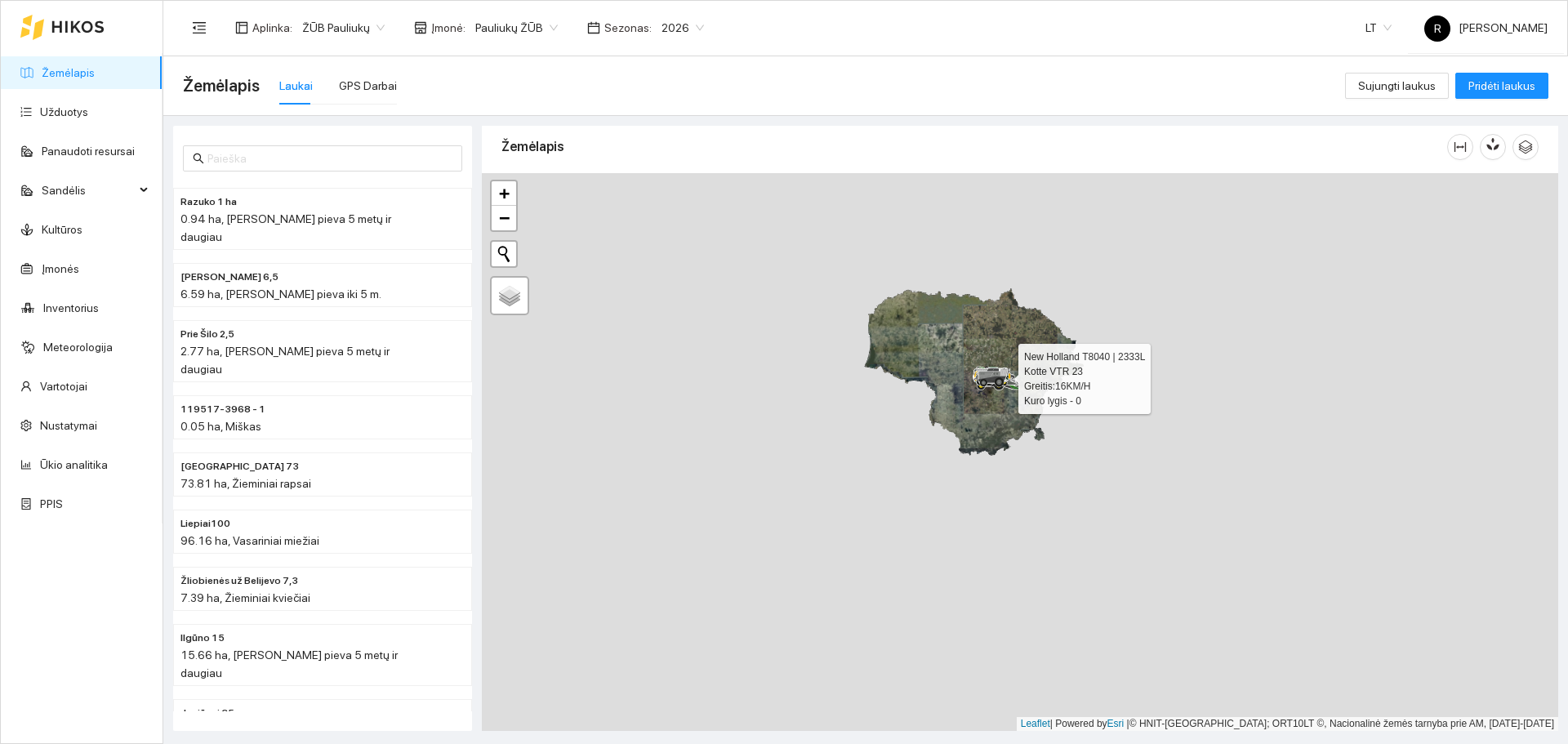
drag, startPoint x: 907, startPoint y: 470, endPoint x: 728, endPoint y: 688, distance: 282.1
click at [709, 722] on div at bounding box center [1021, 452] width 1077 height 558
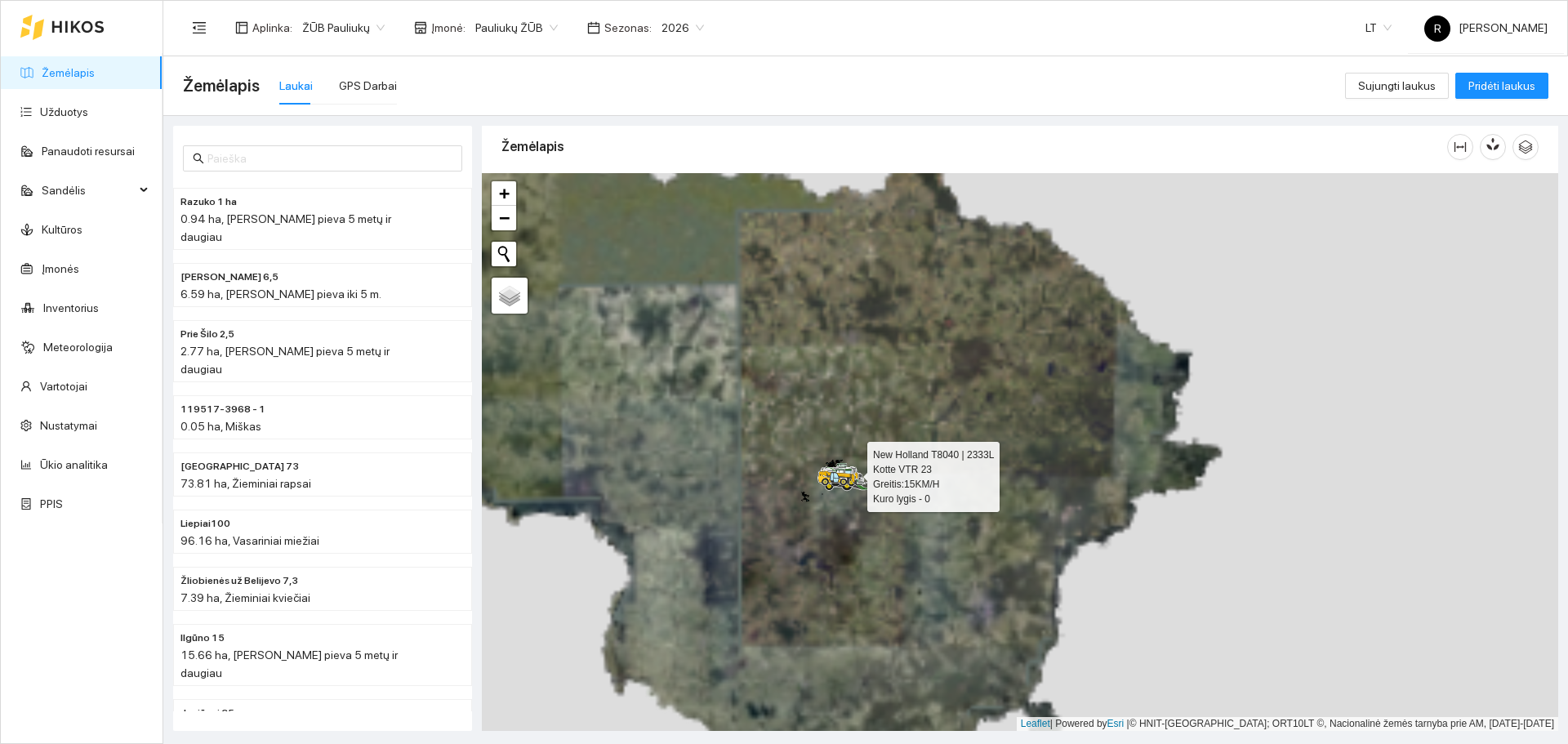
drag, startPoint x: 773, startPoint y: 645, endPoint x: 771, endPoint y: 483, distance: 162.0
click at [771, 483] on div at bounding box center [1021, 452] width 1077 height 558
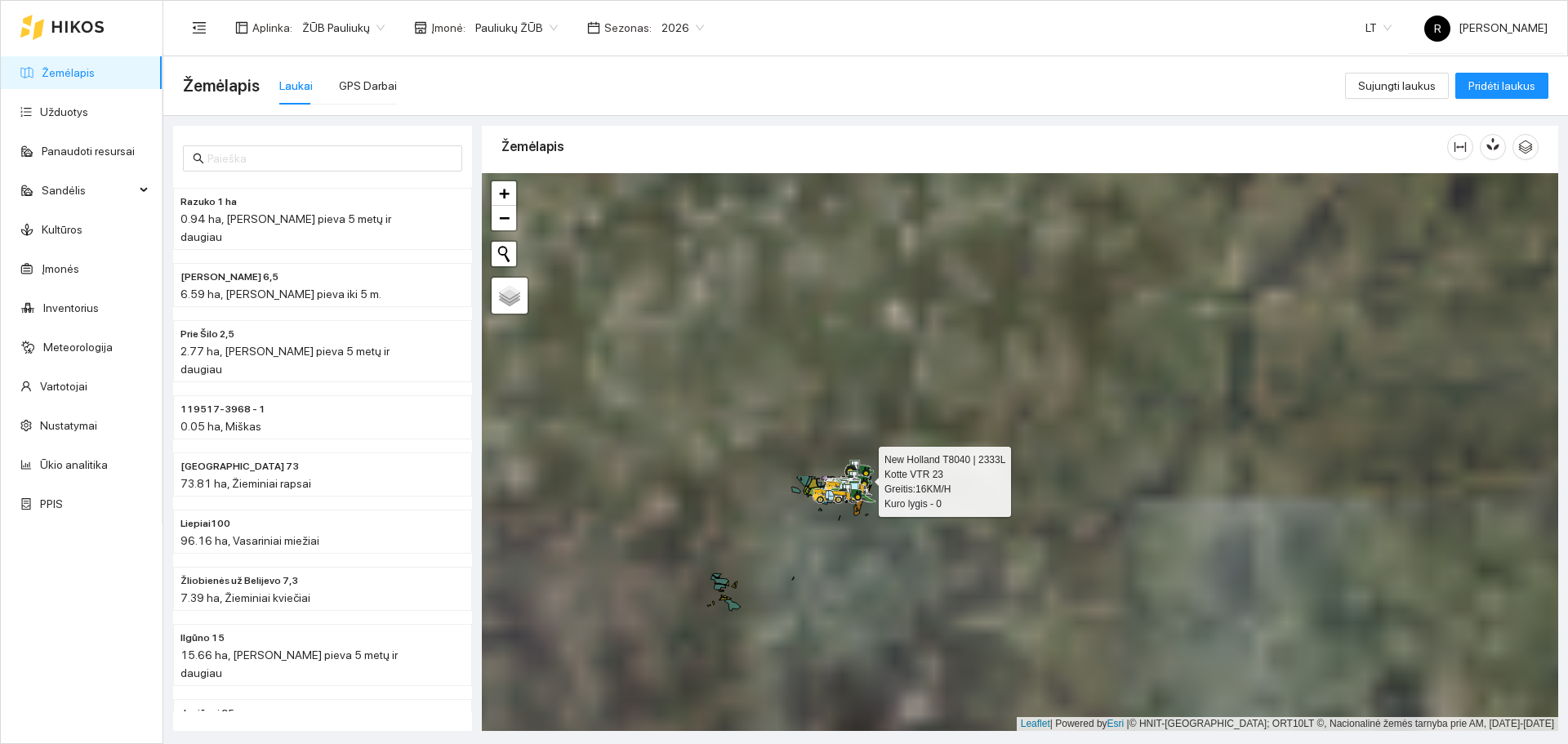
drag, startPoint x: 865, startPoint y: 433, endPoint x: 758, endPoint y: 747, distance: 331.7
click at [758, 744] on html "Žemėlapis Užduotys Panaudoti resursai Sandėlis Kultūros Įmonės Inventorius Mete…" at bounding box center [784, 372] width 1568 height 744
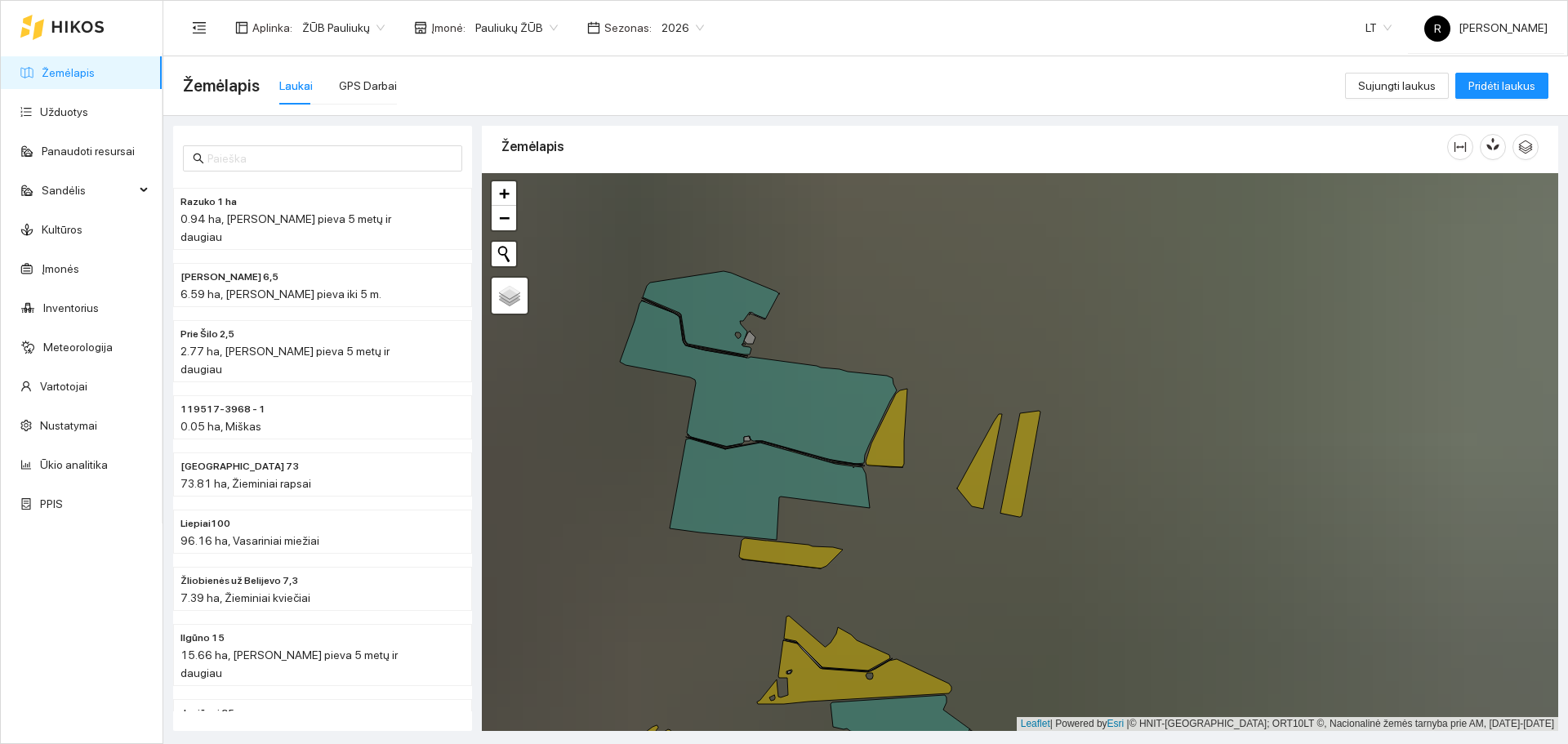
drag, startPoint x: 611, startPoint y: 559, endPoint x: 865, endPoint y: 536, distance: 255.0
click at [843, 539] on icon at bounding box center [791, 553] width 104 height 30
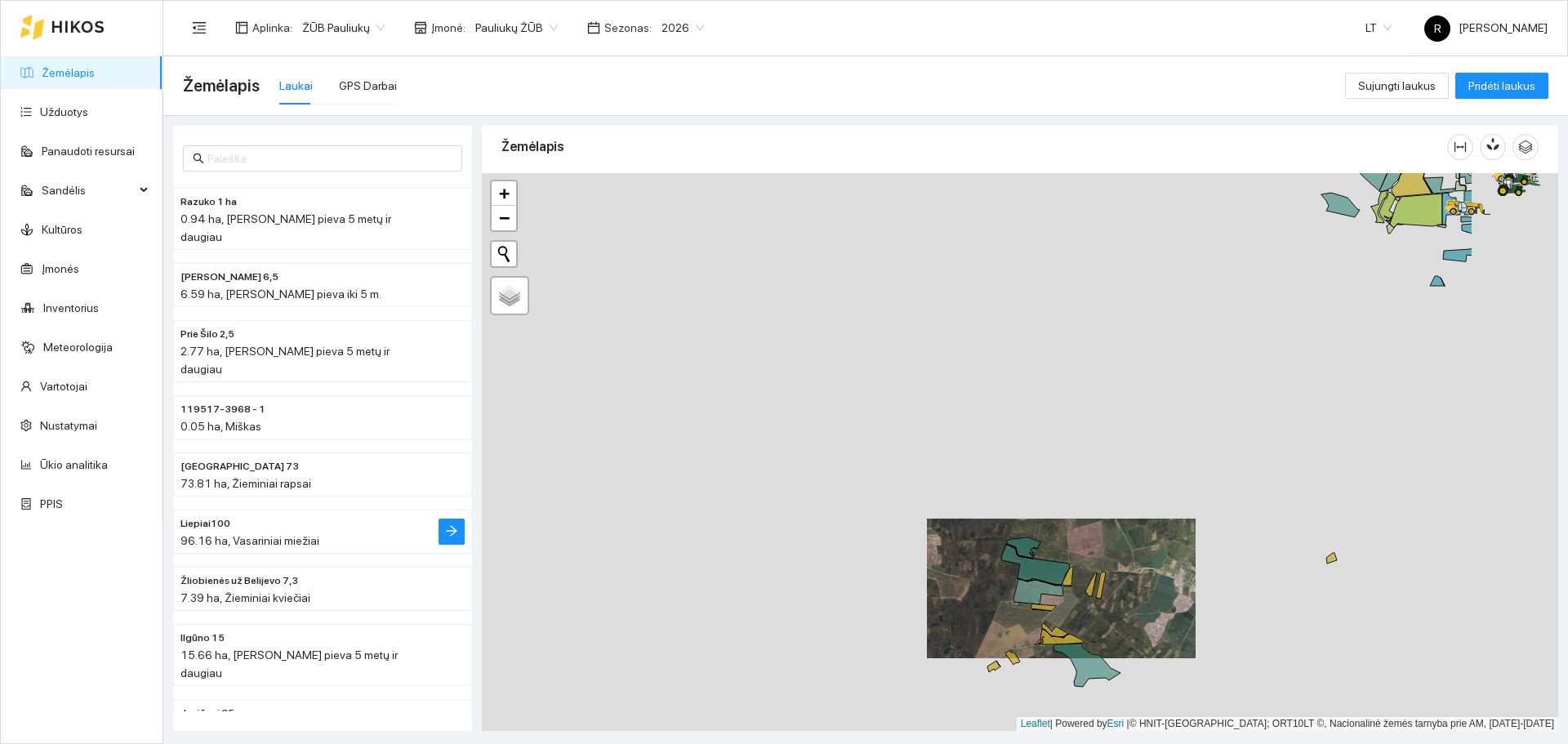
drag, startPoint x: 1265, startPoint y: 497, endPoint x: 173, endPoint y: 490, distance: 1092.0
click at [173, 490] on div "Razuko 1 ha 0.94 ha, Daugiametė pieva 5 metų ir daugiau [PERSON_NAME] 6,5 6.59 …" at bounding box center [861, 424] width 1405 height 615
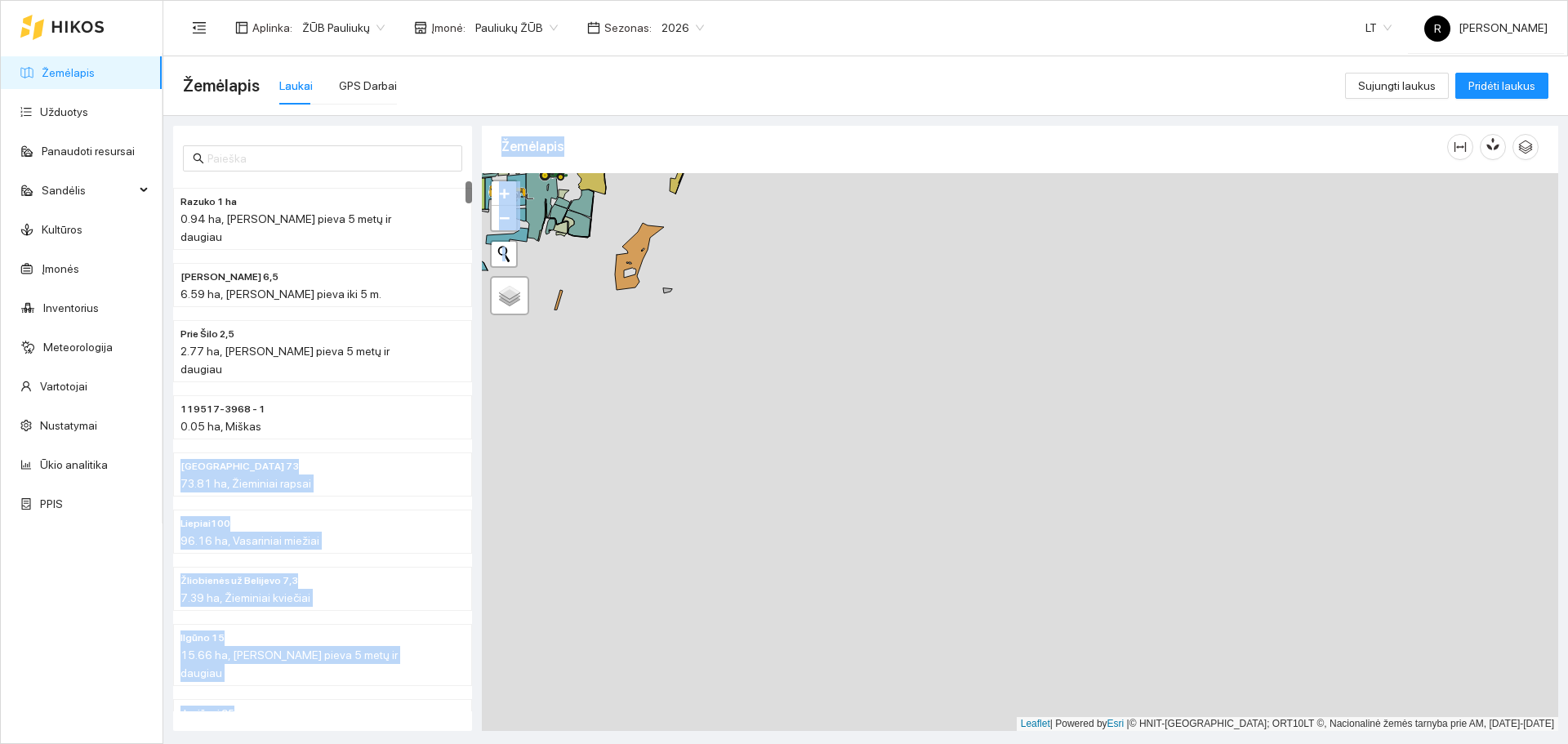
drag, startPoint x: 482, startPoint y: 520, endPoint x: 835, endPoint y: 611, distance: 364.5
click at [833, 639] on div "Razuko 1 ha 0.94 ha, Daugiametė pieva 5 metų ir daugiau [PERSON_NAME] 6,5 6.59 …" at bounding box center [861, 424] width 1405 height 615
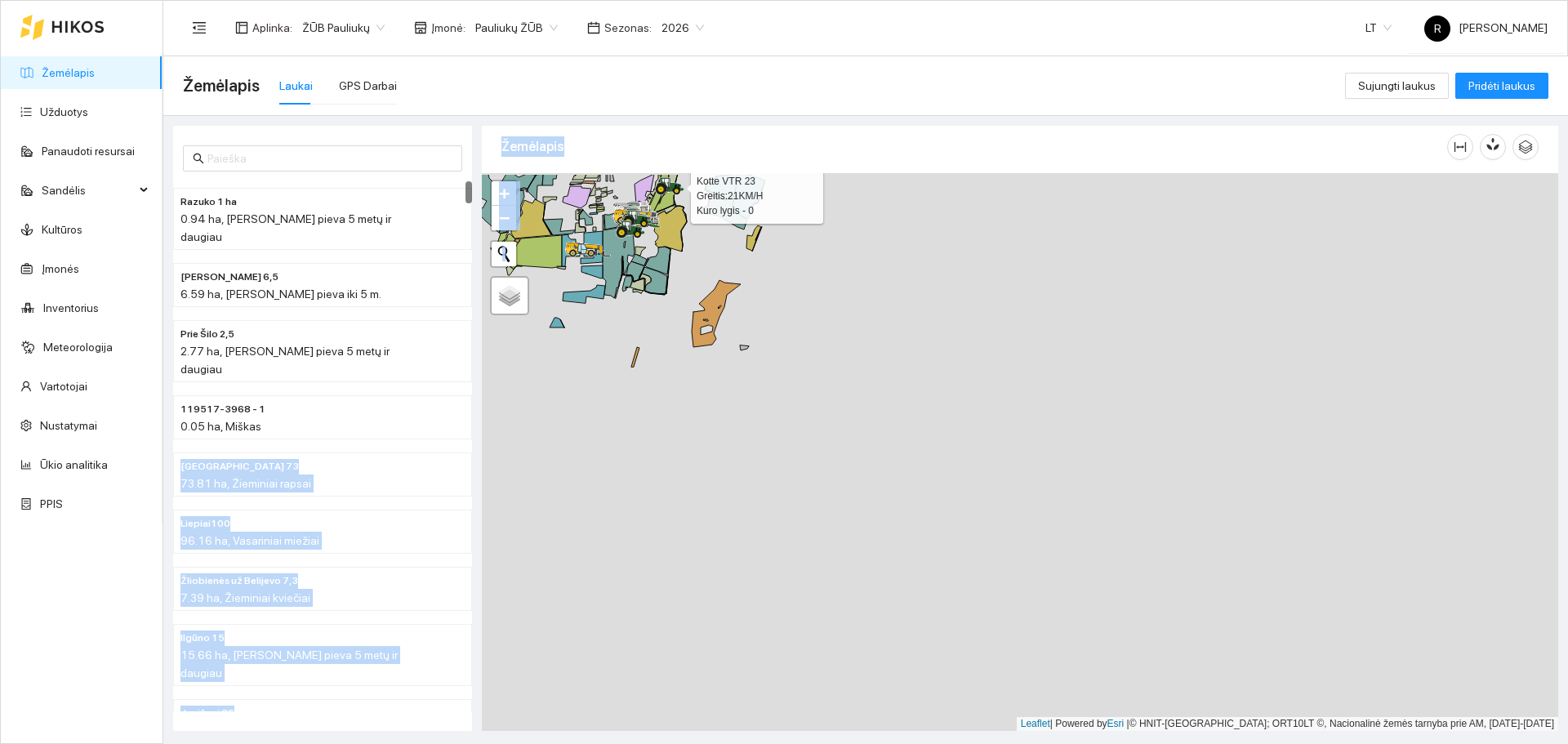
drag, startPoint x: 857, startPoint y: 535, endPoint x: 1325, endPoint y: 782, distance: 529.2
click at [1325, 744] on html "Žemėlapis Užduotys Panaudoti resursai Sandėlis Kultūros Įmonės Inventorius Mete…" at bounding box center [784, 372] width 1568 height 744
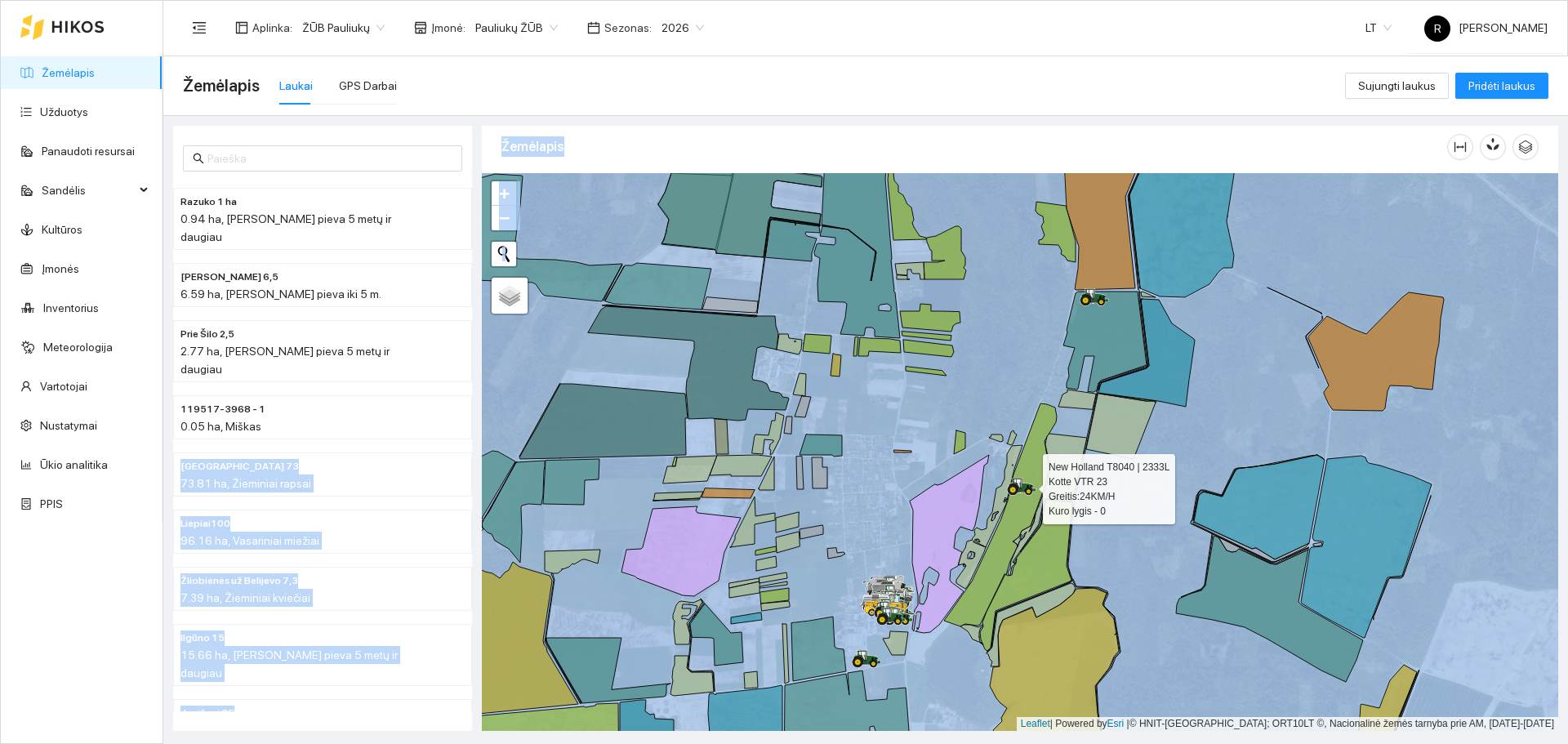
click at [1266, 420] on div at bounding box center [1021, 452] width 1077 height 558
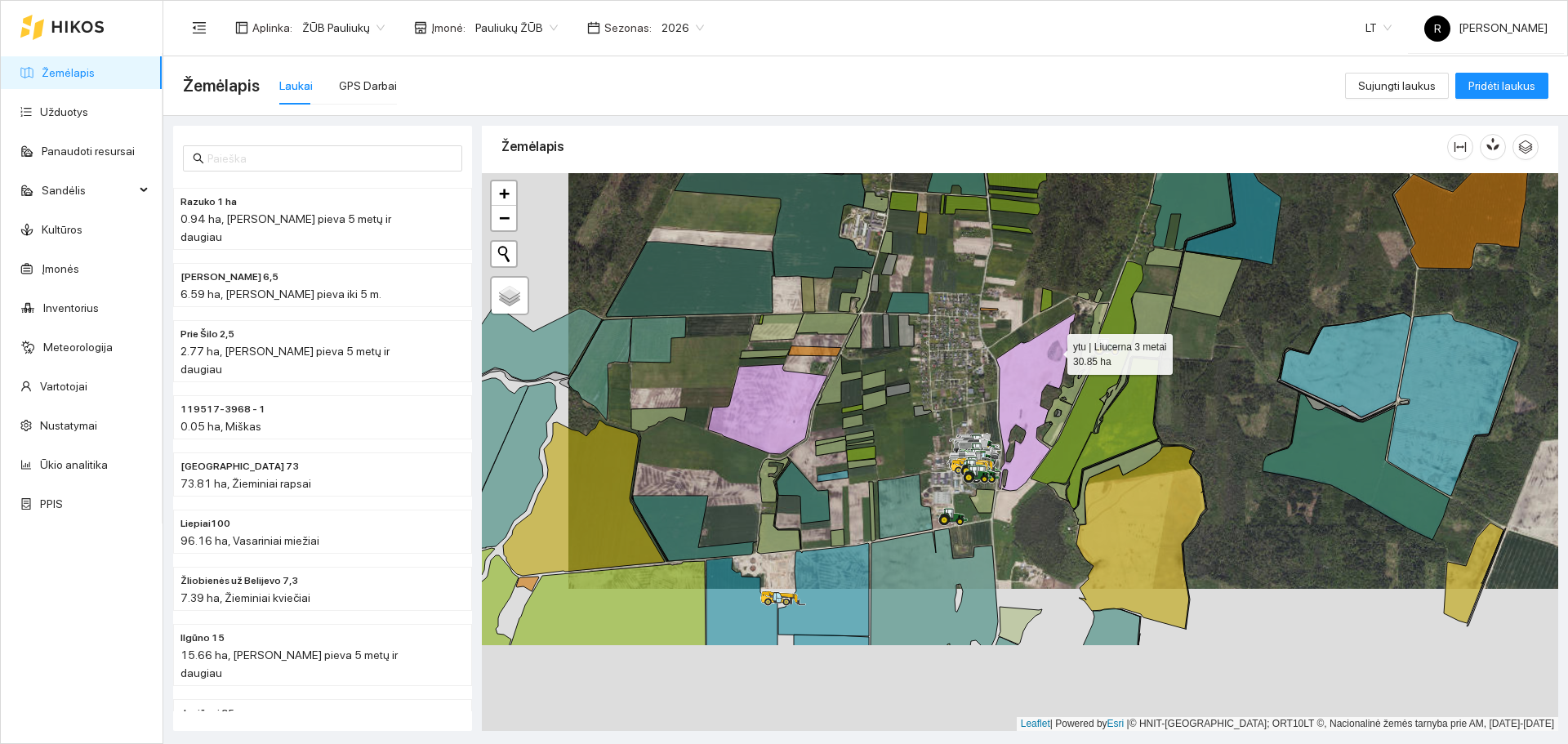
drag, startPoint x: 1019, startPoint y: 416, endPoint x: 1052, endPoint y: 352, distance: 72.0
click at [1052, 352] on icon at bounding box center [1036, 401] width 80 height 178
